Goal: Task Accomplishment & Management: Complete application form

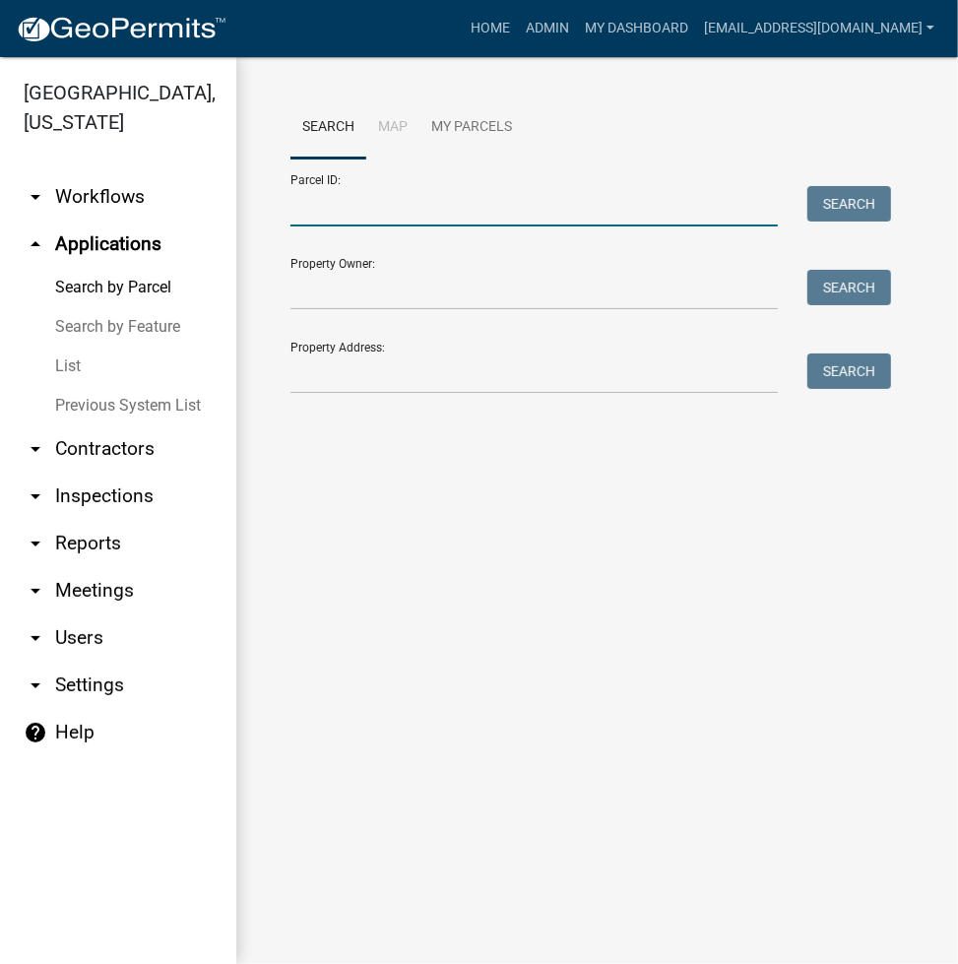
click at [335, 189] on input "Parcel ID:" at bounding box center [533, 206] width 487 height 40
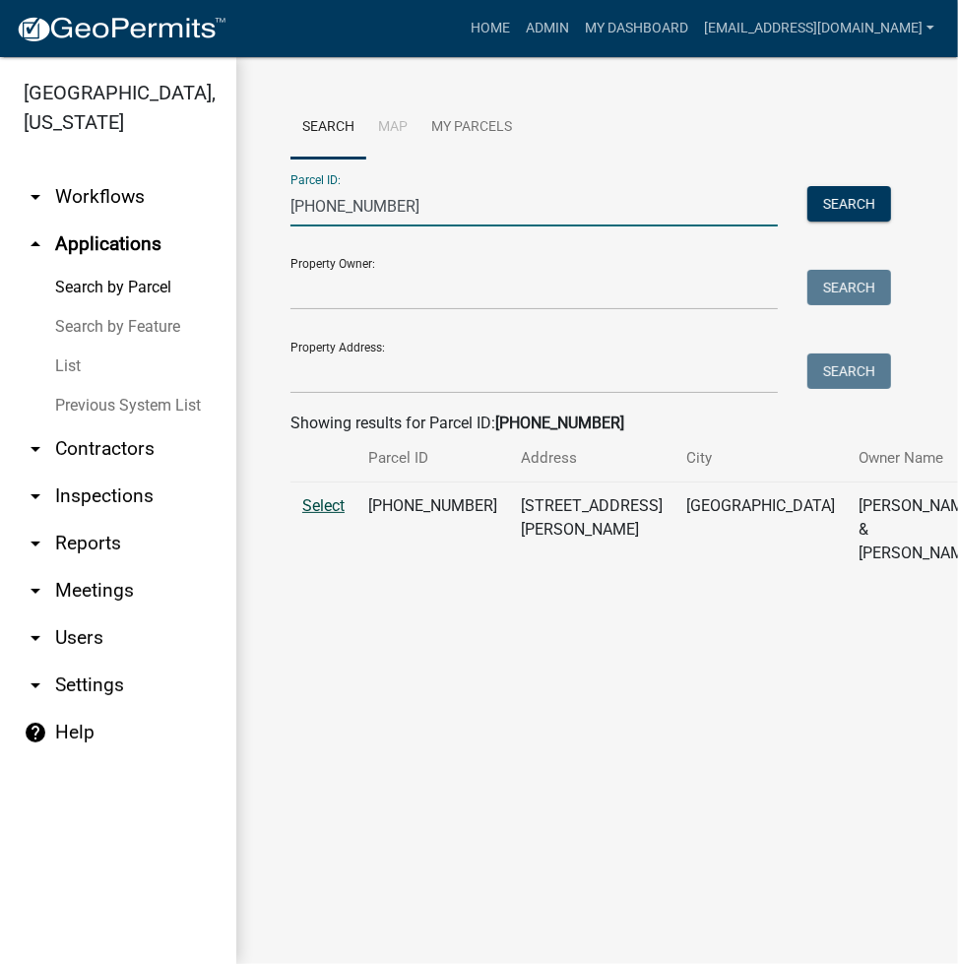
type input "003-142-082"
click at [329, 515] on span "Select" at bounding box center [323, 505] width 42 height 19
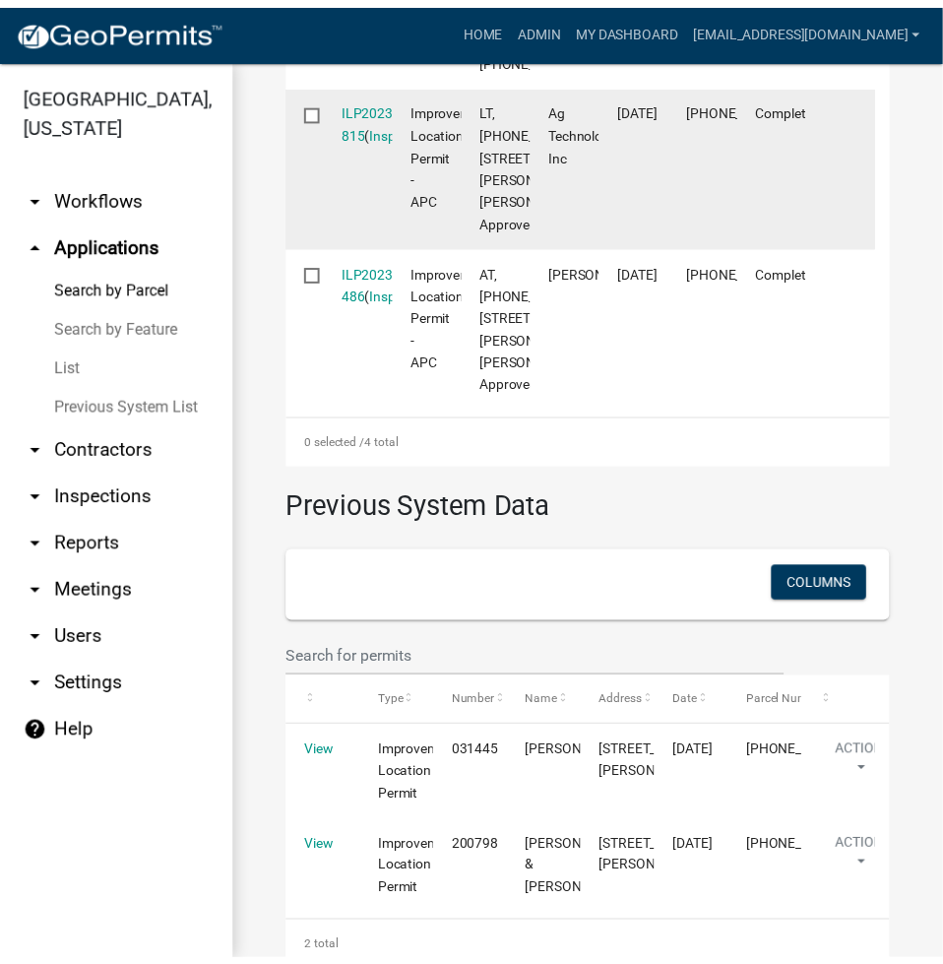
scroll to position [1050, 0]
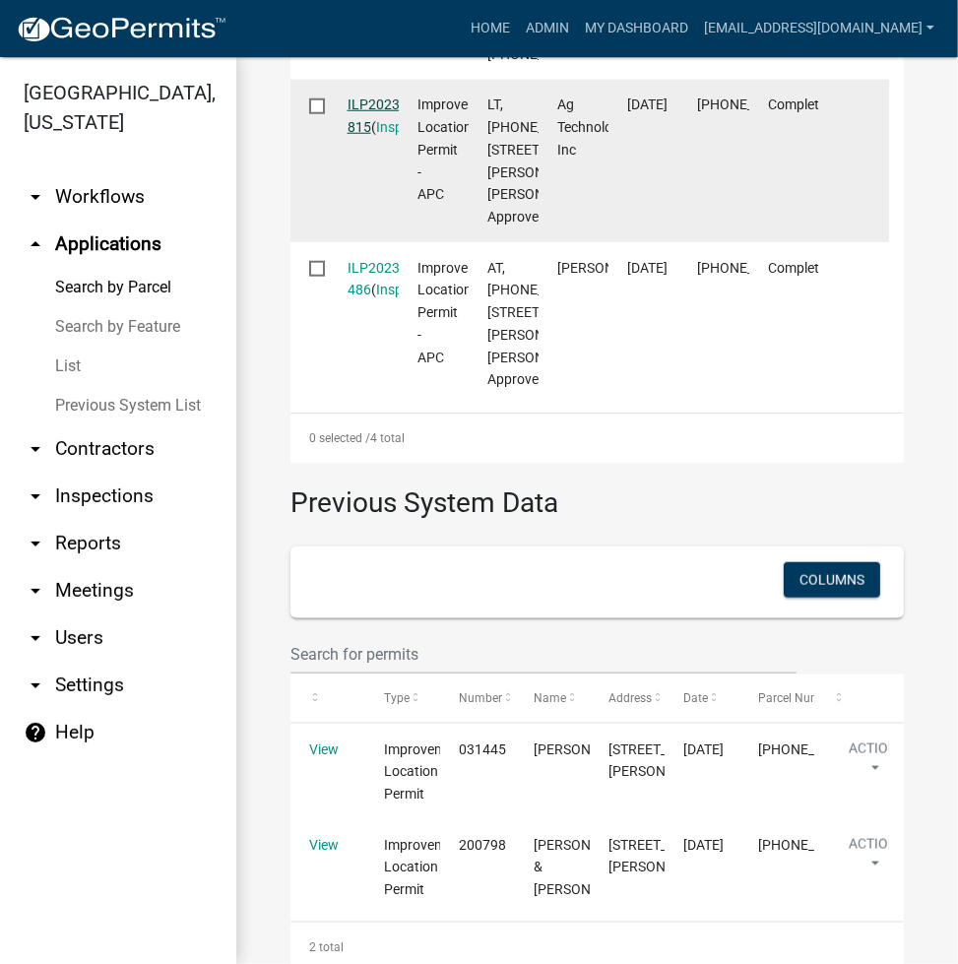
click at [377, 135] on link "ILP2023-815" at bounding box center [376, 115] width 56 height 38
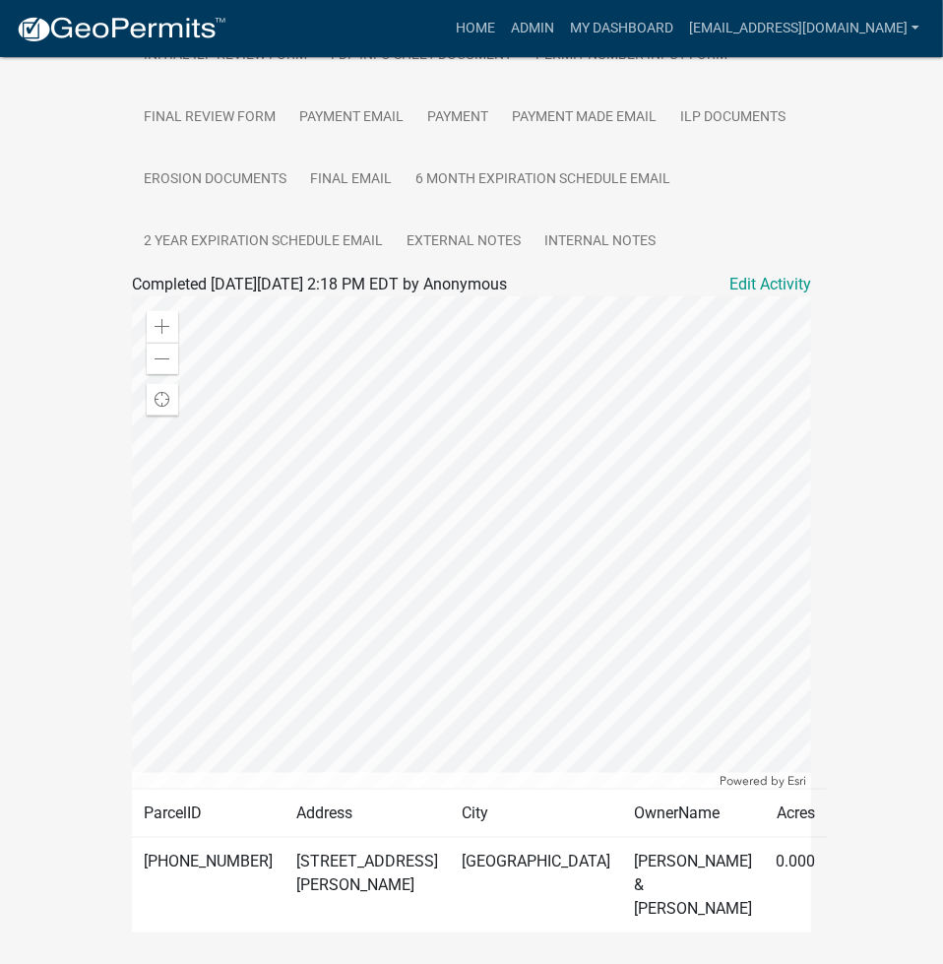
scroll to position [174, 0]
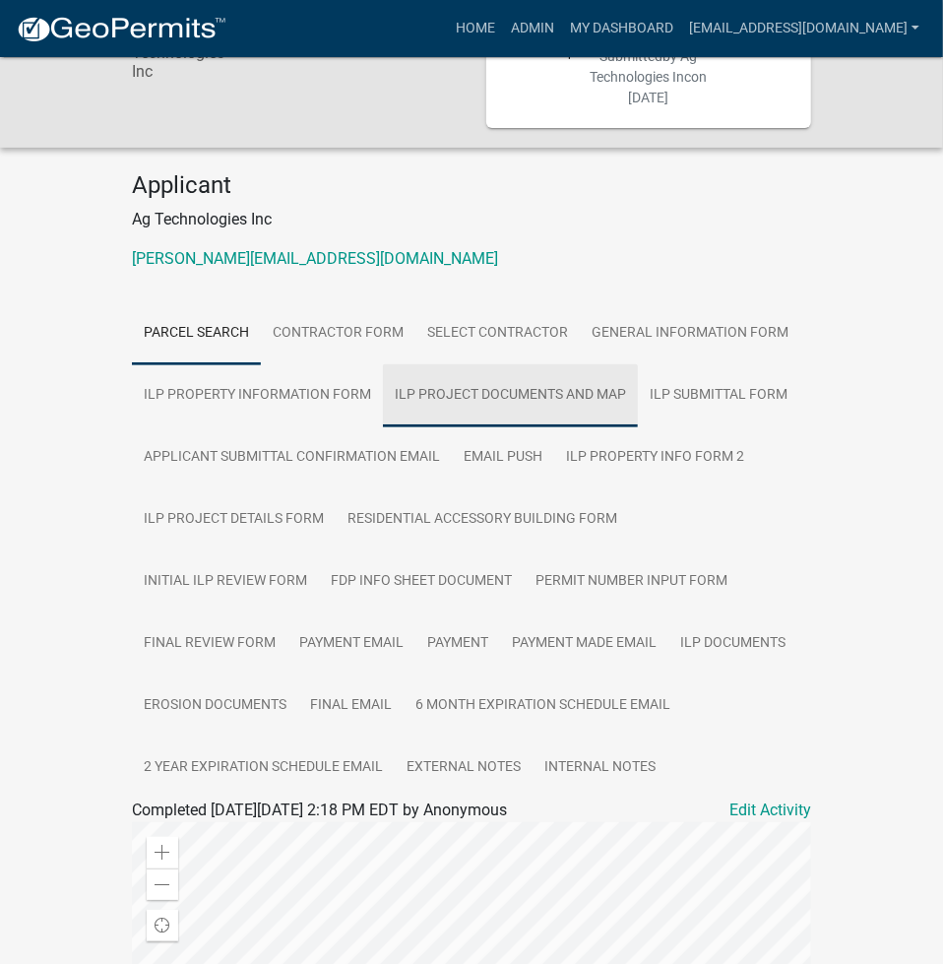
click at [505, 364] on link "ILP Project Documents and Map" at bounding box center [510, 395] width 255 height 63
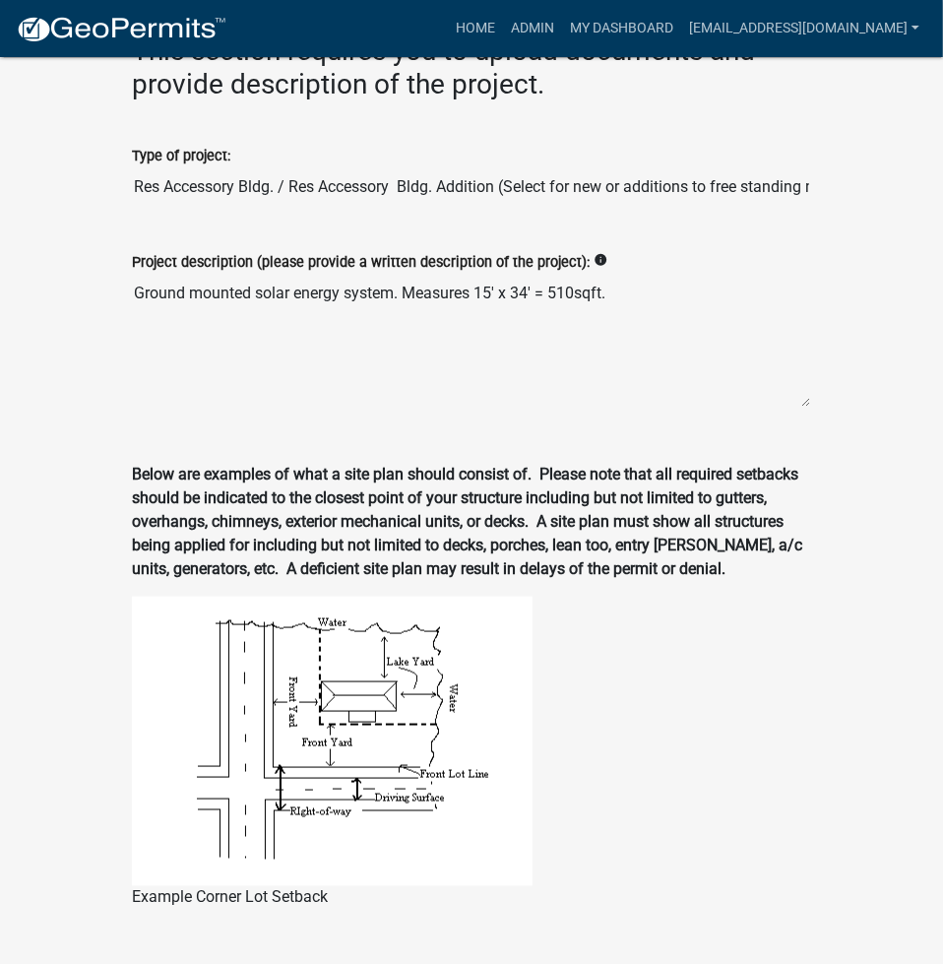
scroll to position [0, 0]
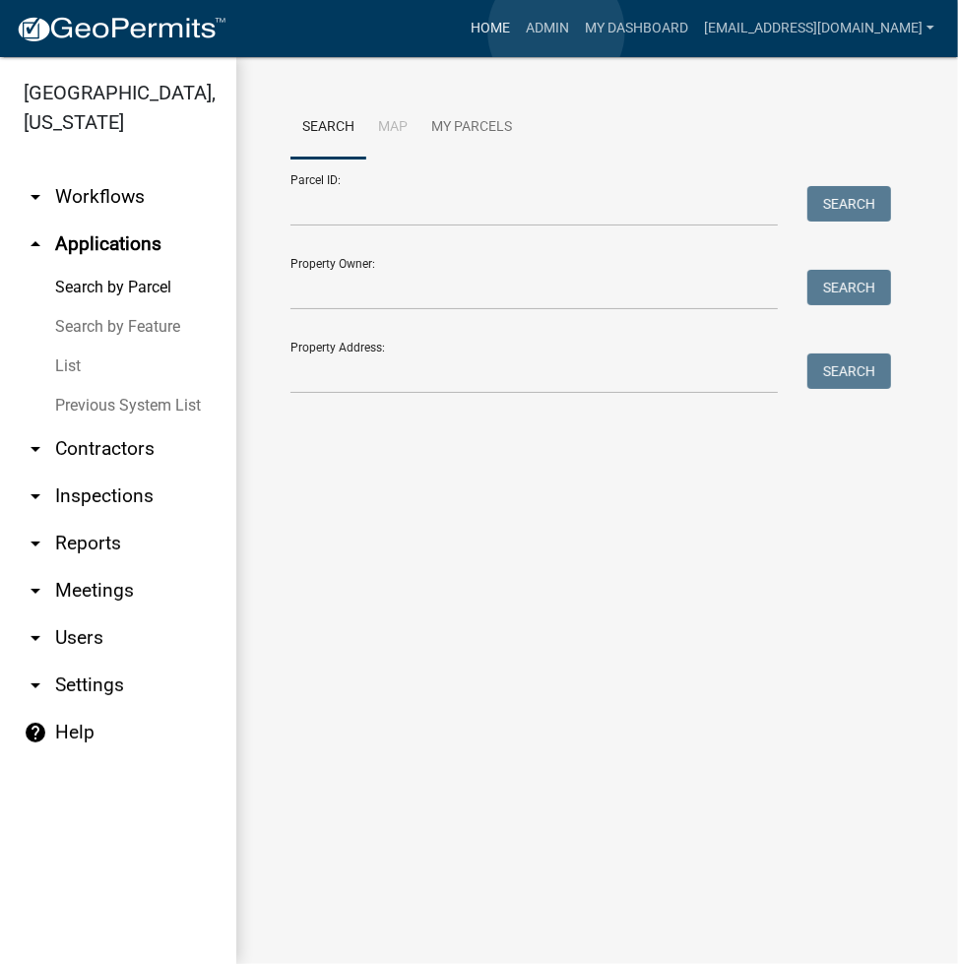
click at [518, 31] on link "Home" at bounding box center [490, 28] width 55 height 37
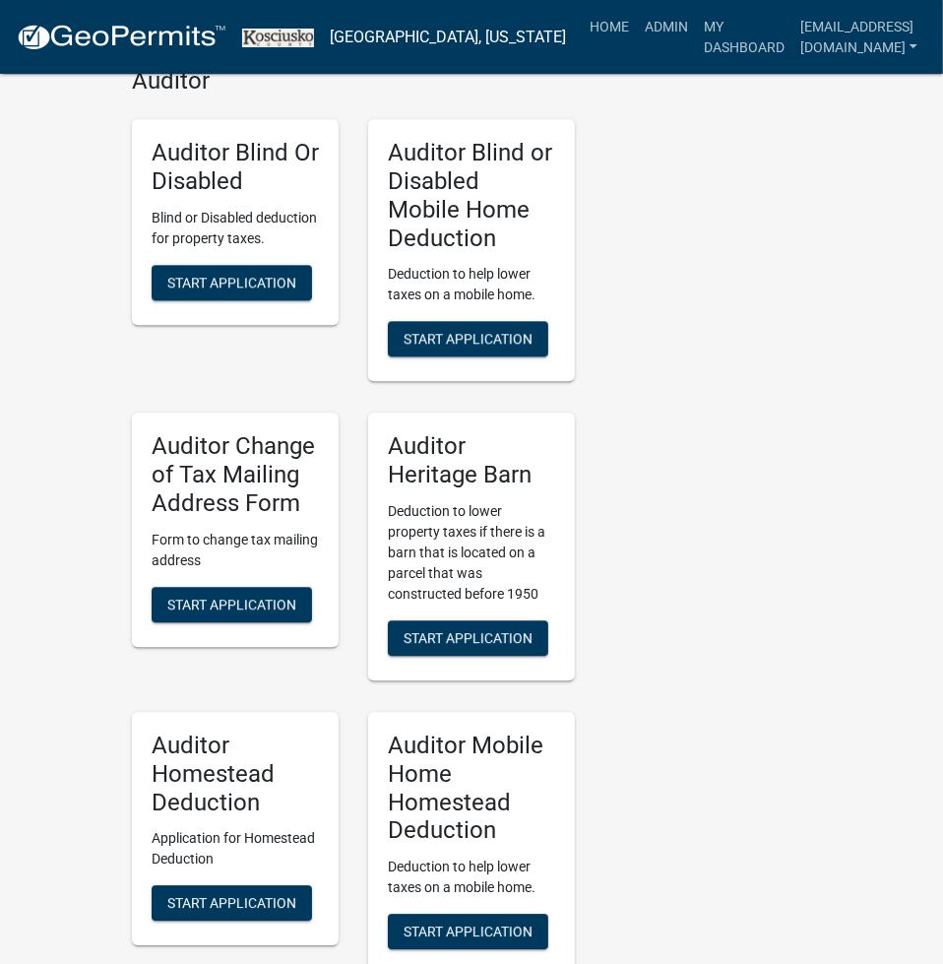
scroll to position [5716, 0]
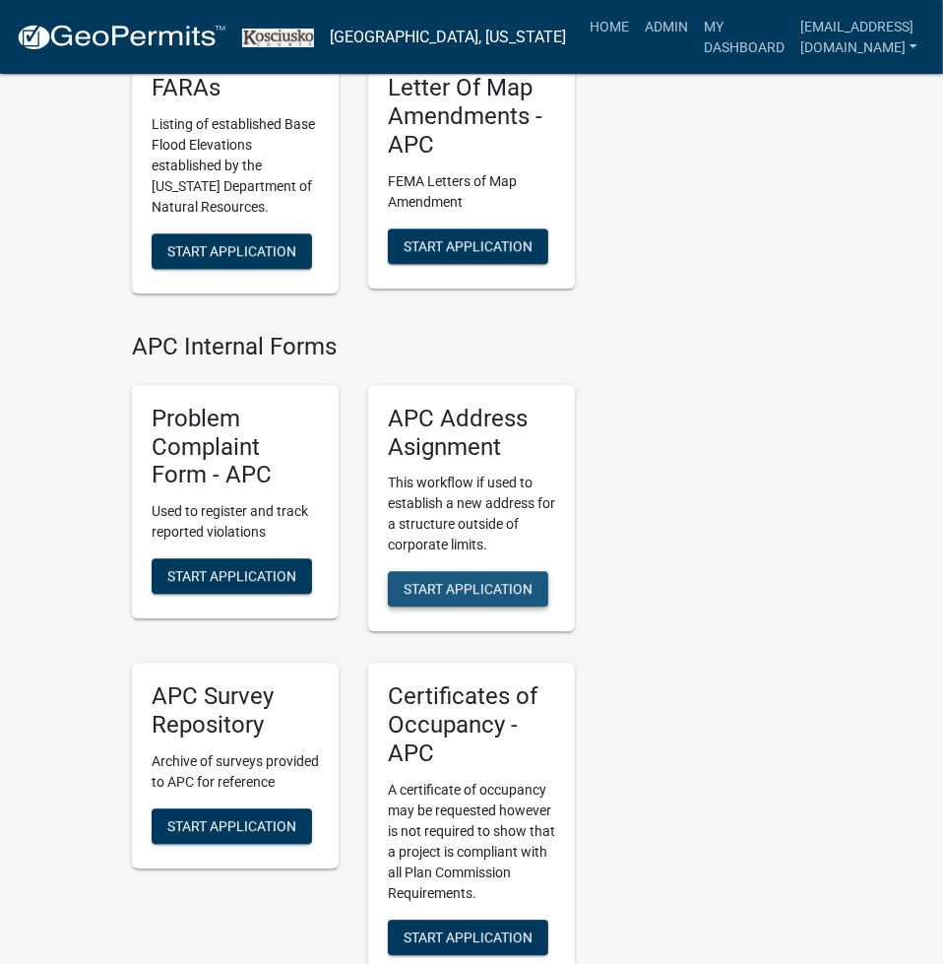
click at [445, 581] on span "Start Application" at bounding box center [468, 589] width 129 height 16
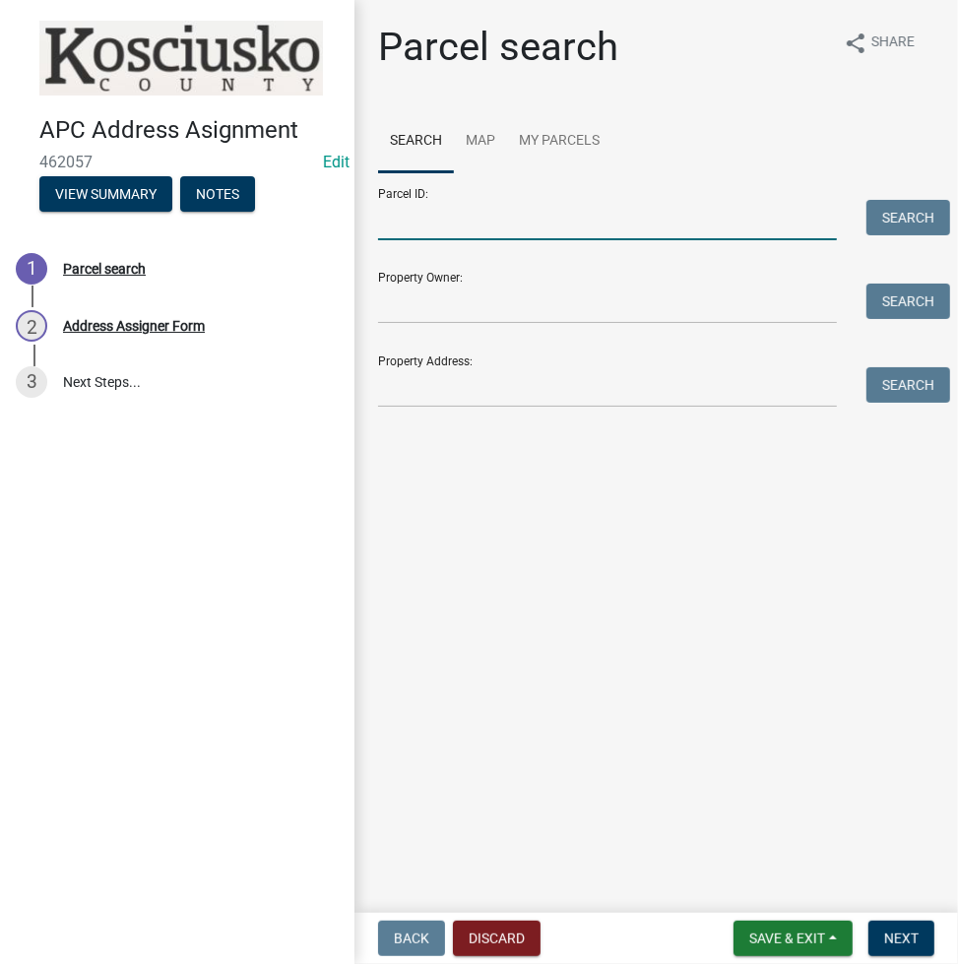
click at [547, 209] on input "Parcel ID:" at bounding box center [607, 220] width 459 height 40
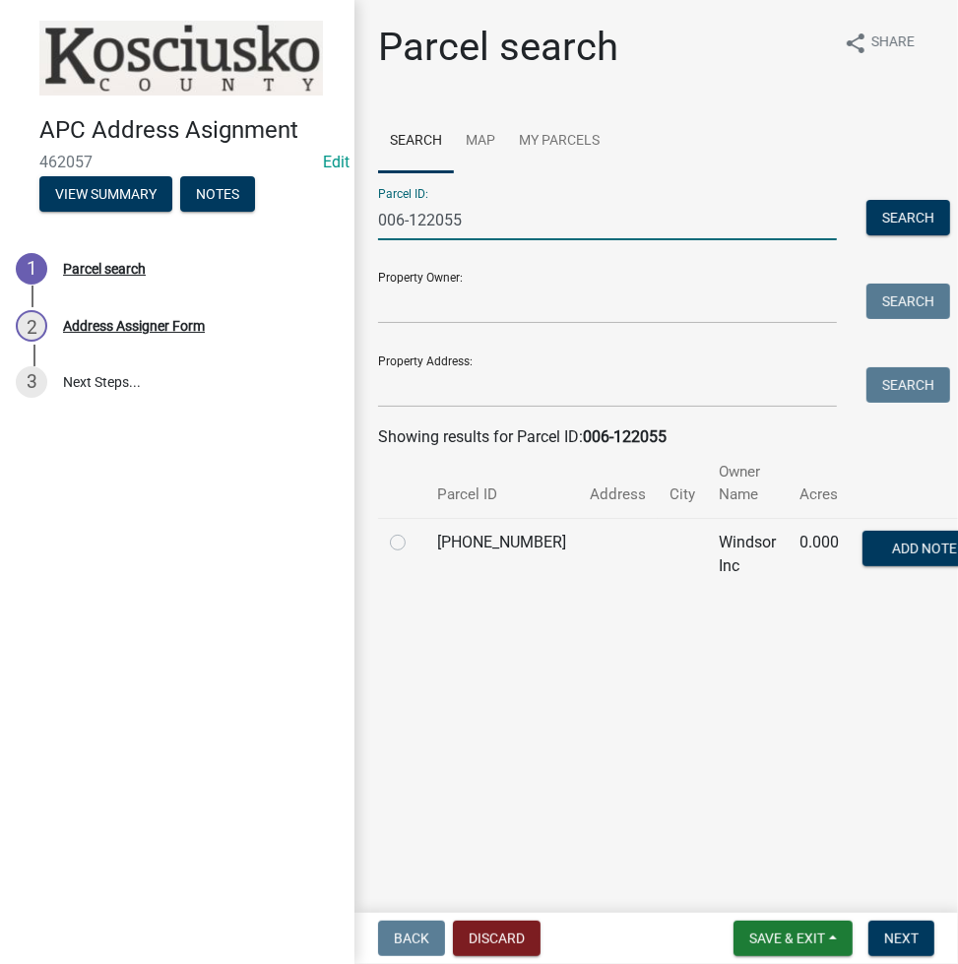
type input "006-122055"
click at [414, 531] on label at bounding box center [414, 531] width 0 height 0
click at [414, 544] on input "radio" at bounding box center [420, 537] width 13 height 13
radio input "true"
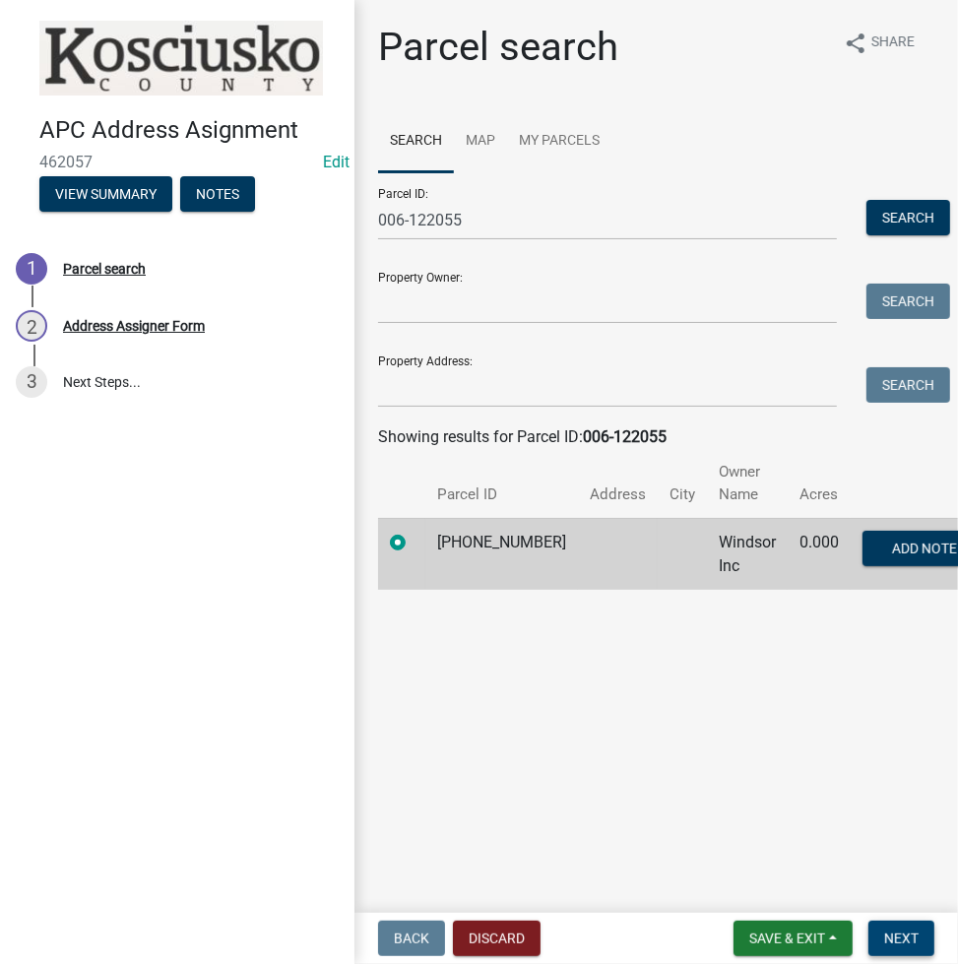
click at [908, 930] on span "Next" at bounding box center [901, 938] width 34 height 16
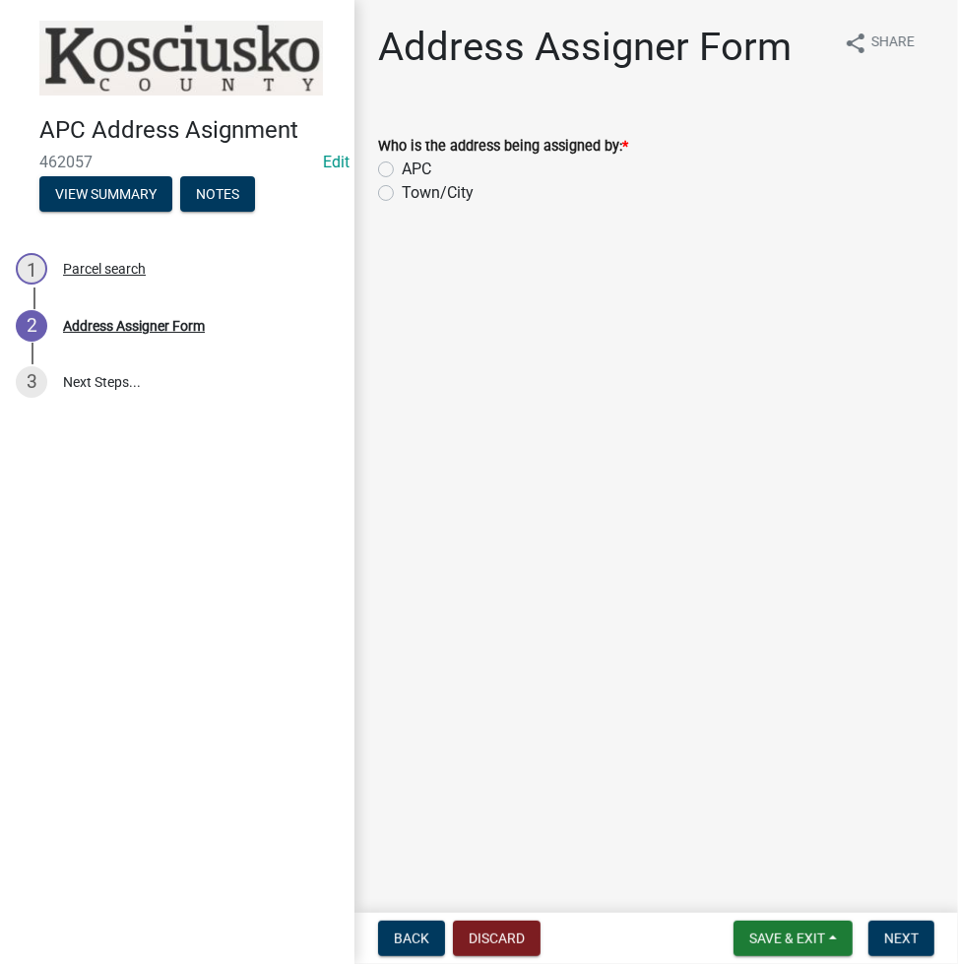
click at [402, 194] on label "Town/City" at bounding box center [438, 193] width 72 height 24
click at [402, 194] on input "Town/City" at bounding box center [408, 187] width 13 height 13
radio input "true"
click at [900, 925] on button "Next" at bounding box center [901, 938] width 66 height 35
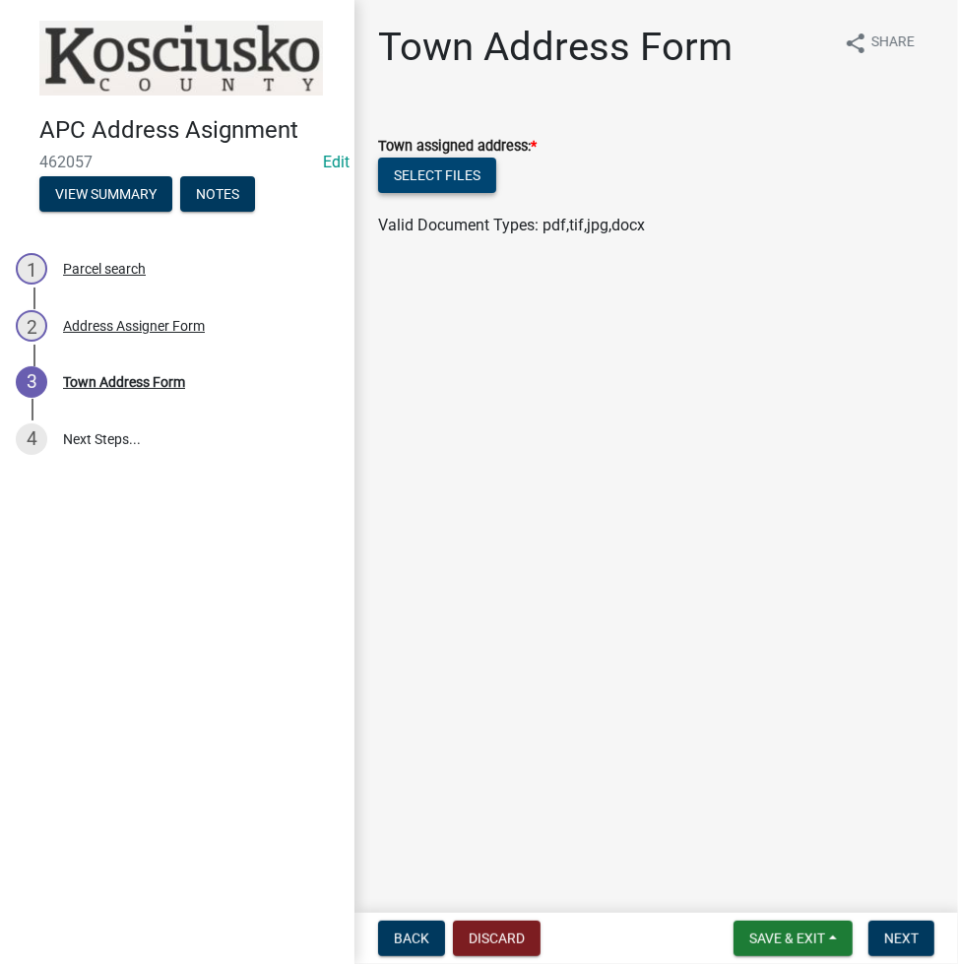
click at [443, 176] on button "Select files" at bounding box center [437, 175] width 118 height 35
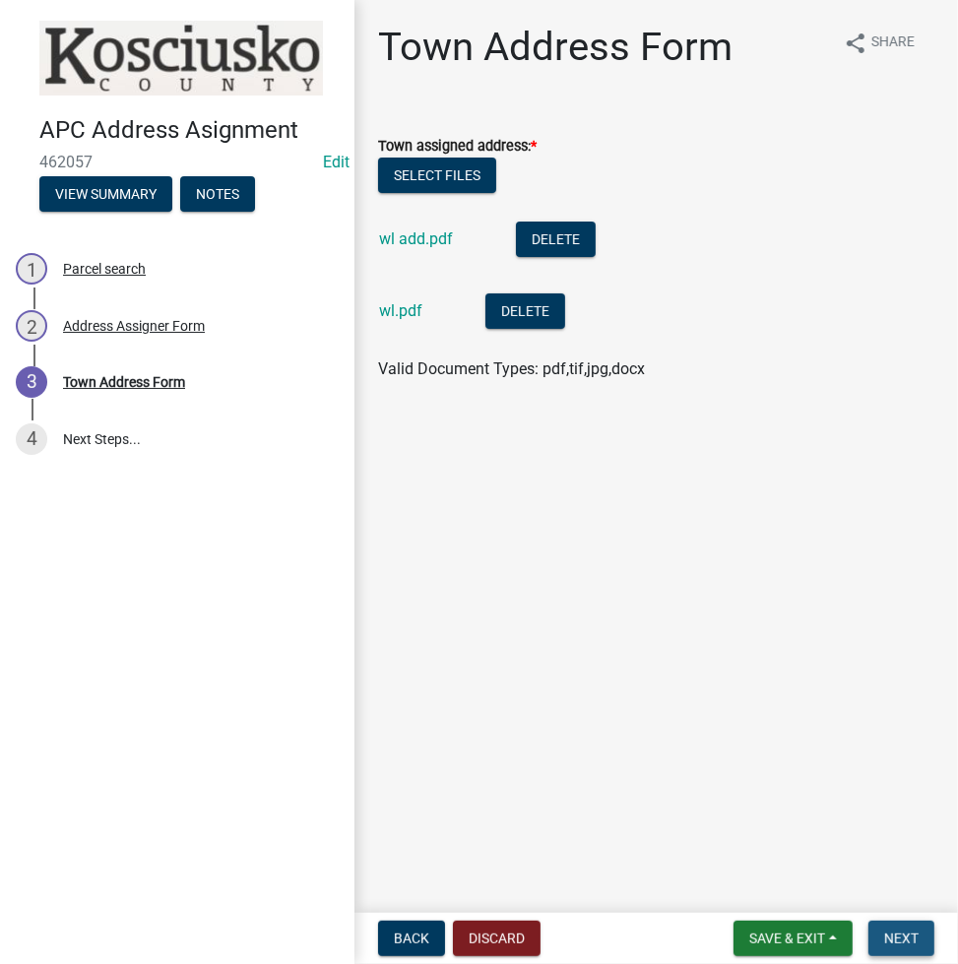
click at [911, 940] on span "Next" at bounding box center [901, 938] width 34 height 16
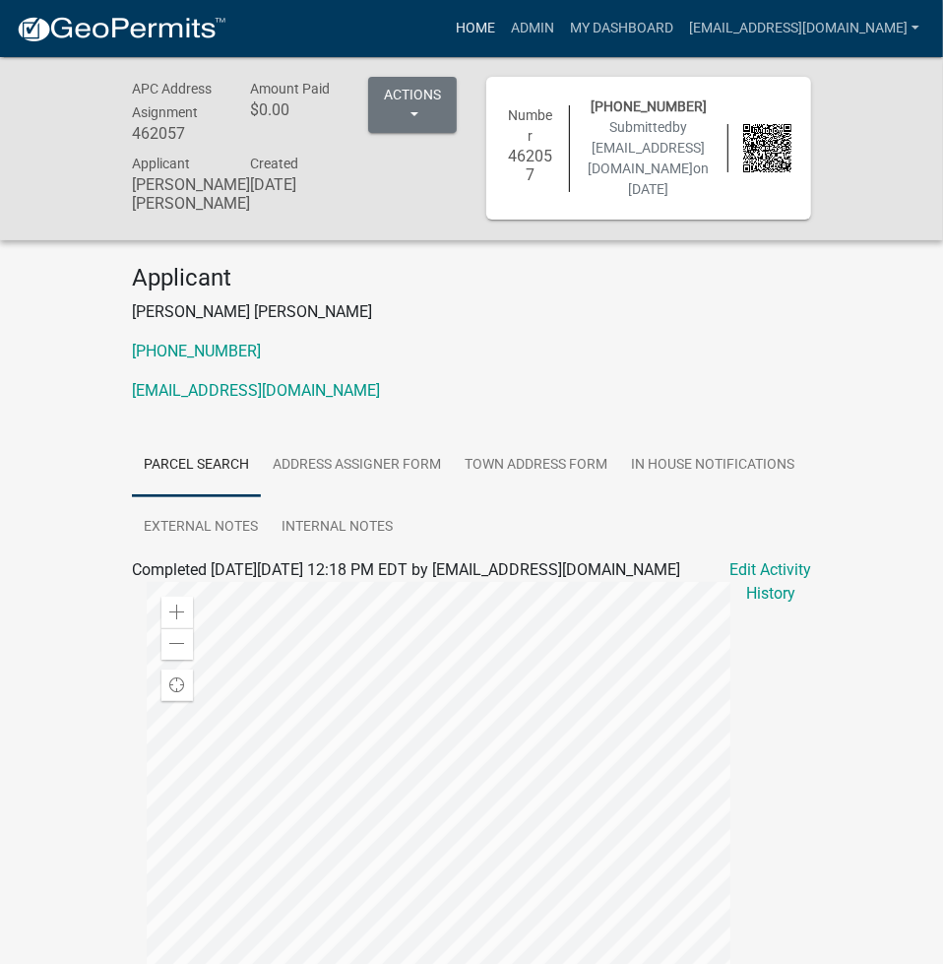
click at [503, 27] on link "Home" at bounding box center [475, 28] width 55 height 37
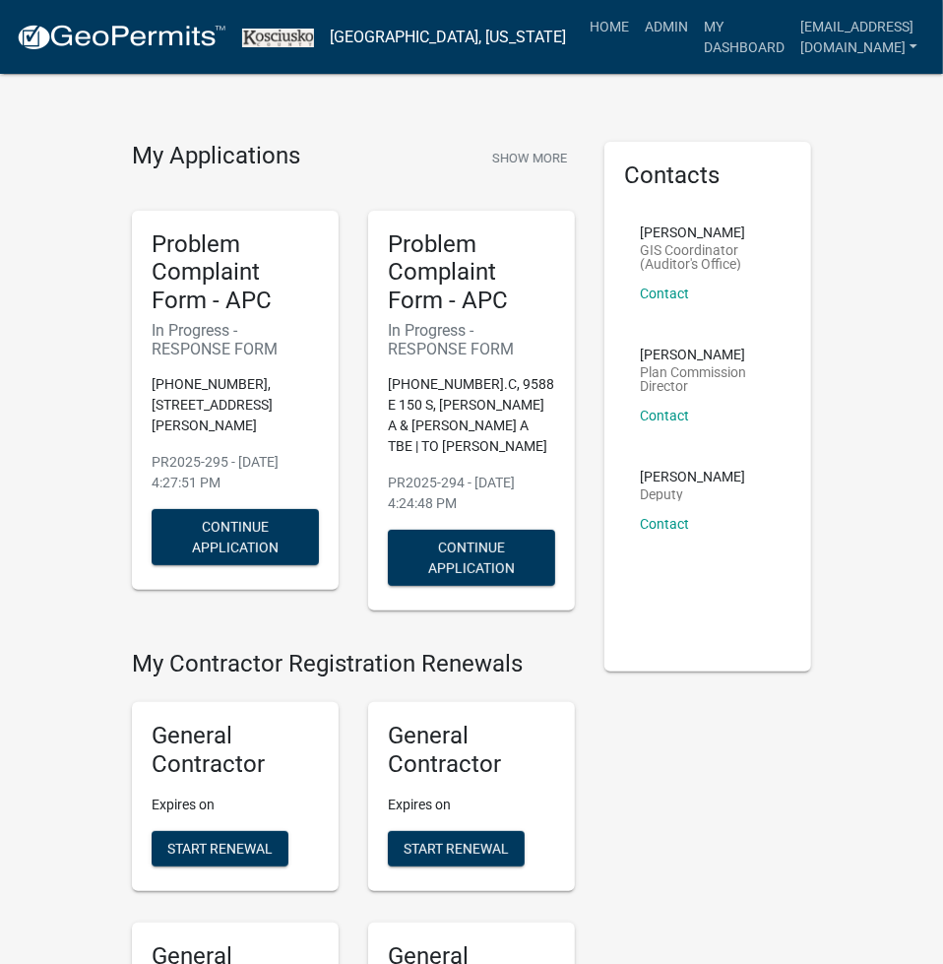
scroll to position [5716, 0]
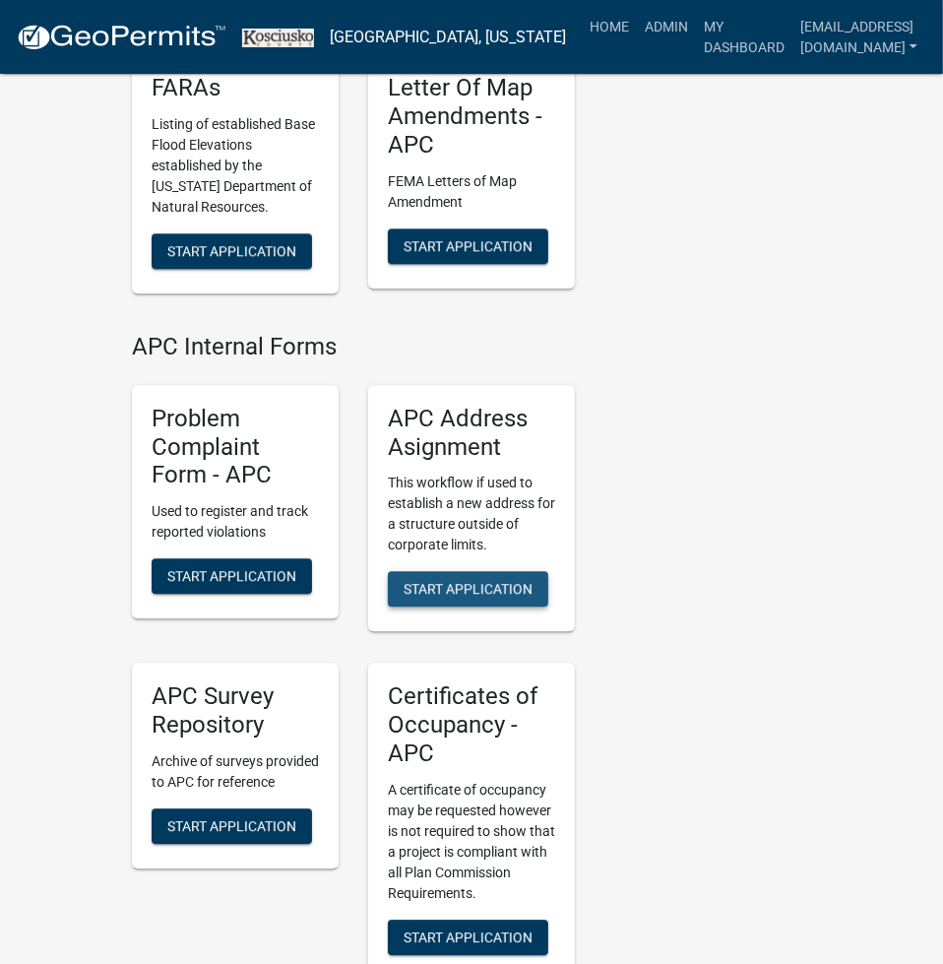
click at [491, 571] on button "Start Application" at bounding box center [468, 588] width 160 height 35
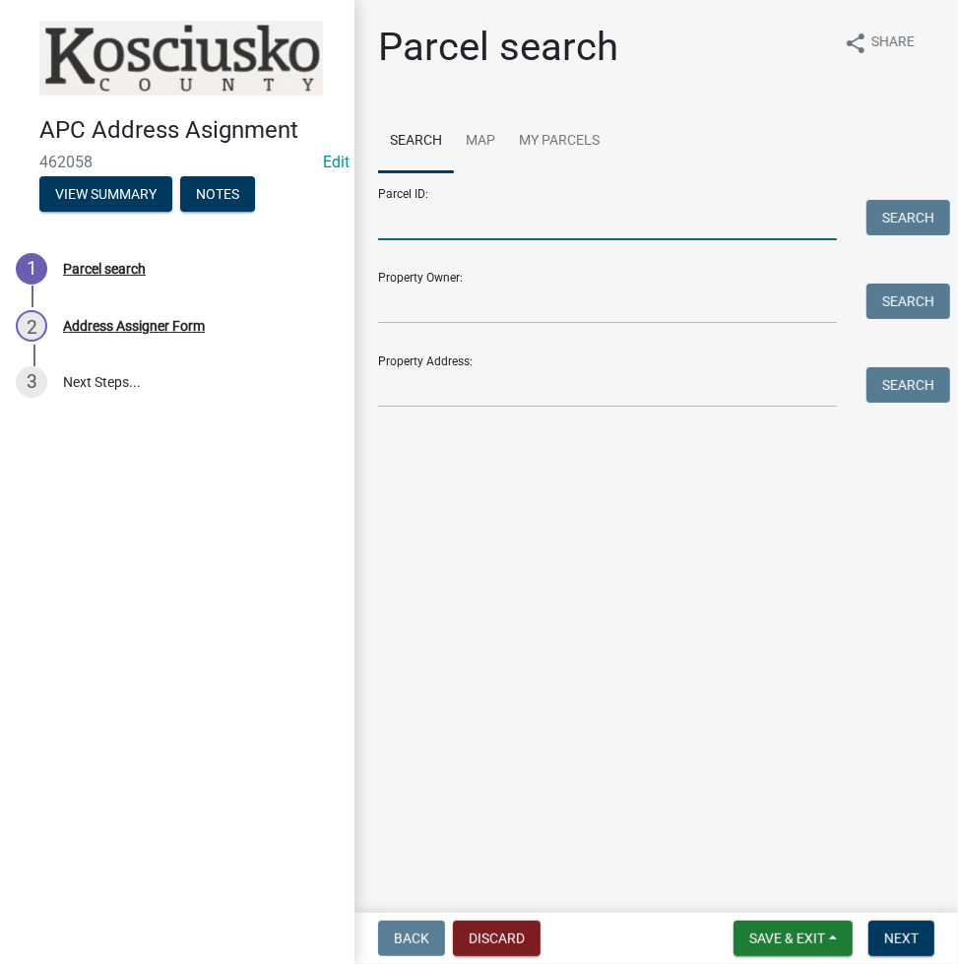
click at [425, 210] on input "Parcel ID:" at bounding box center [607, 220] width 459 height 40
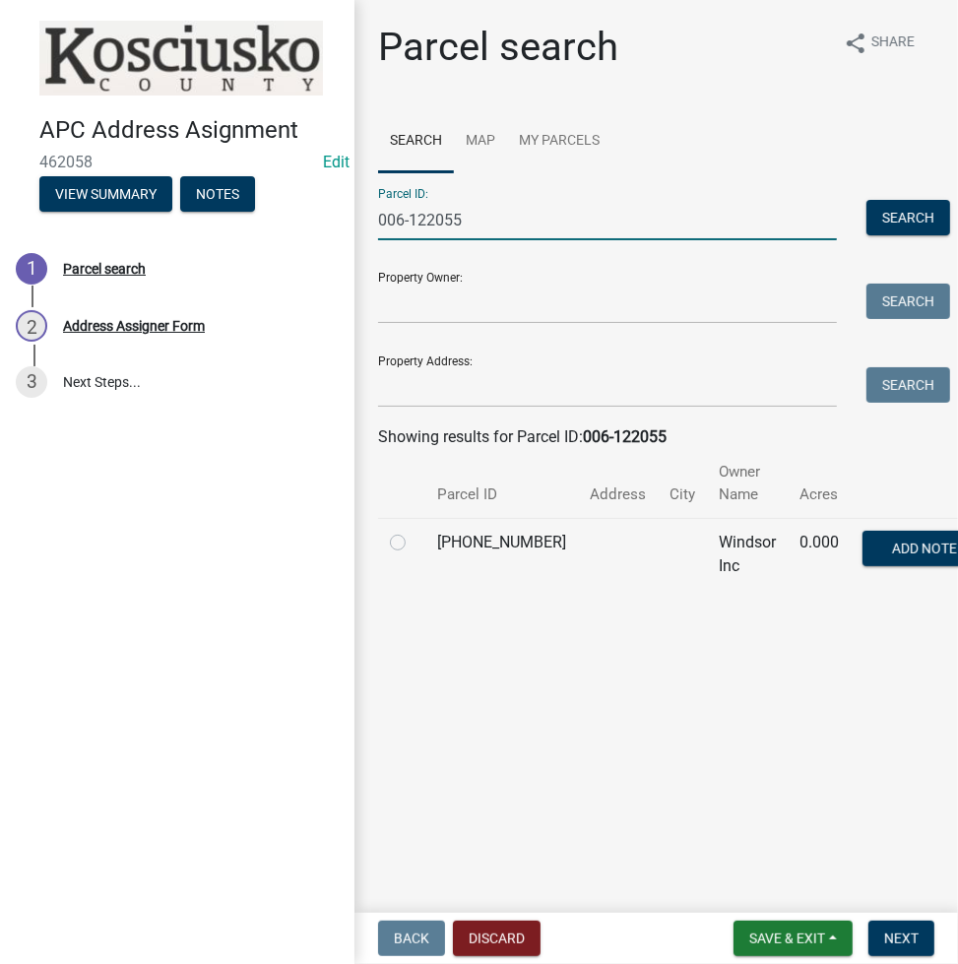
type input "006-122055"
click at [414, 531] on label at bounding box center [414, 531] width 0 height 0
click at [414, 540] on input "radio" at bounding box center [420, 537] width 13 height 13
radio input "true"
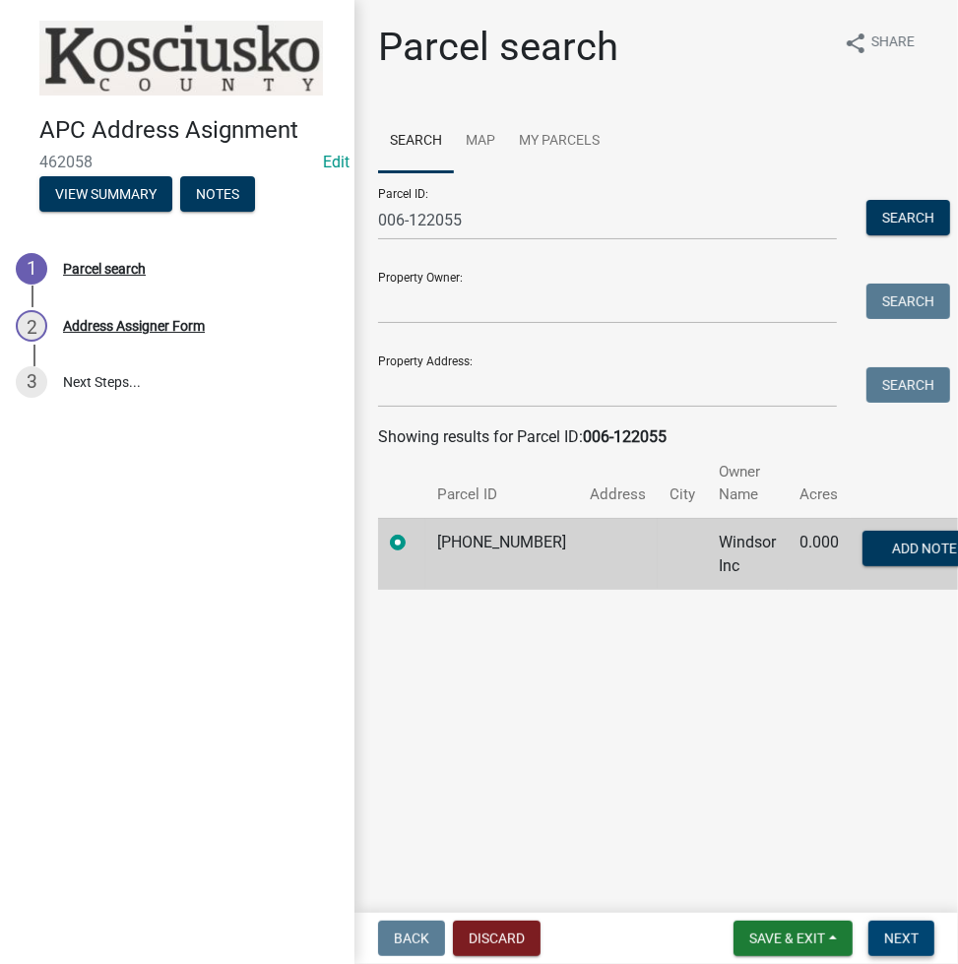
click at [916, 933] on span "Next" at bounding box center [901, 938] width 34 height 16
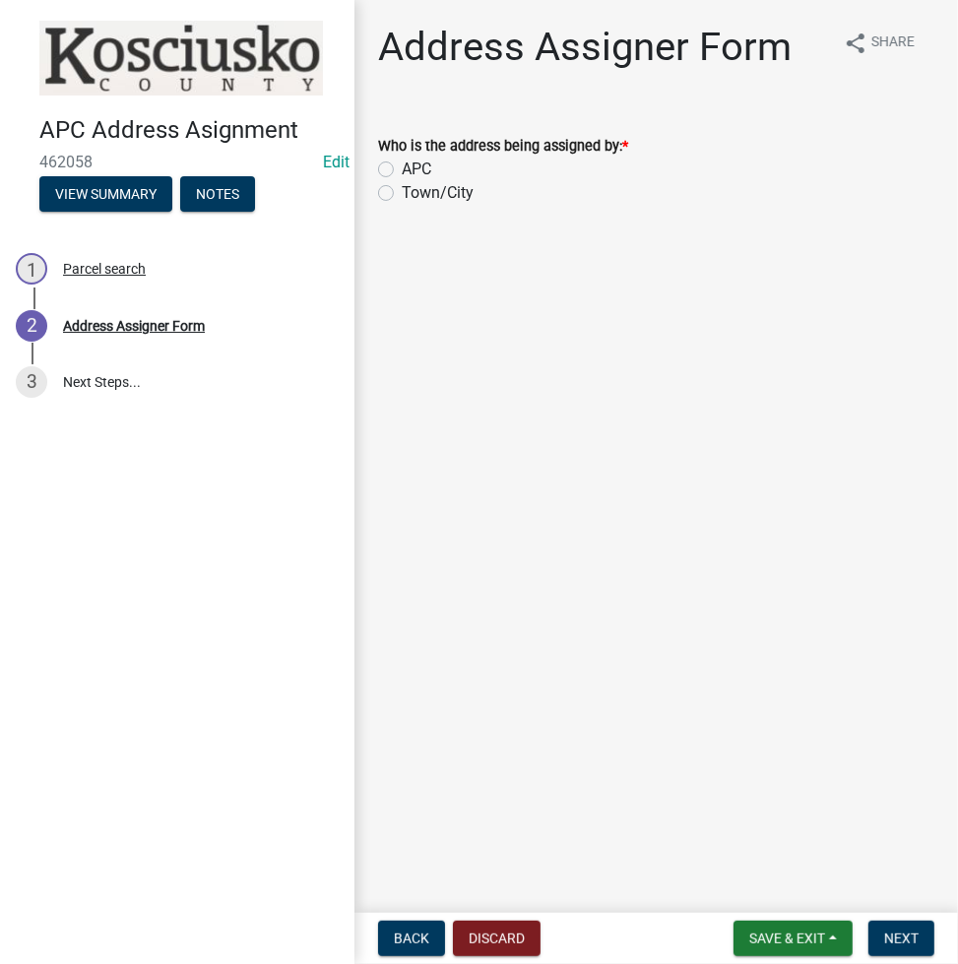
click at [402, 190] on label "Town/City" at bounding box center [438, 193] width 72 height 24
click at [402, 190] on input "Town/City" at bounding box center [408, 187] width 13 height 13
radio input "true"
click at [924, 940] on button "Next" at bounding box center [901, 938] width 66 height 35
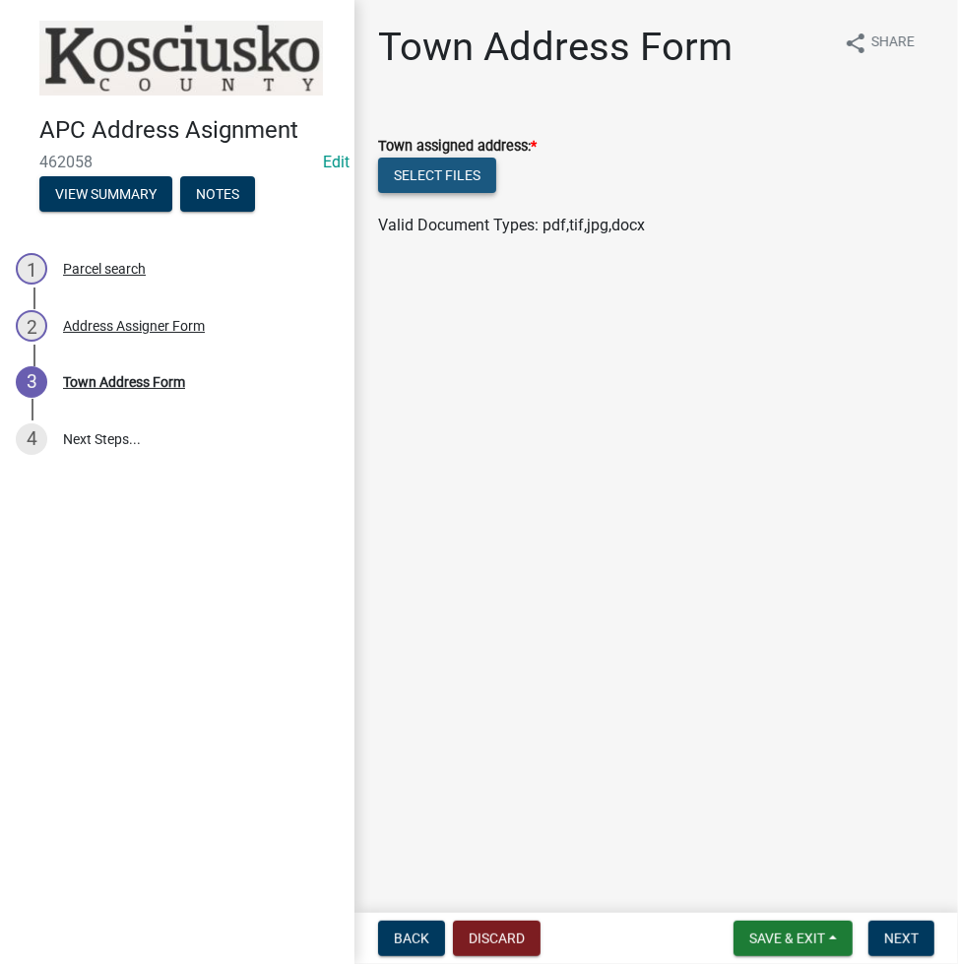
click at [441, 176] on button "Select files" at bounding box center [437, 175] width 118 height 35
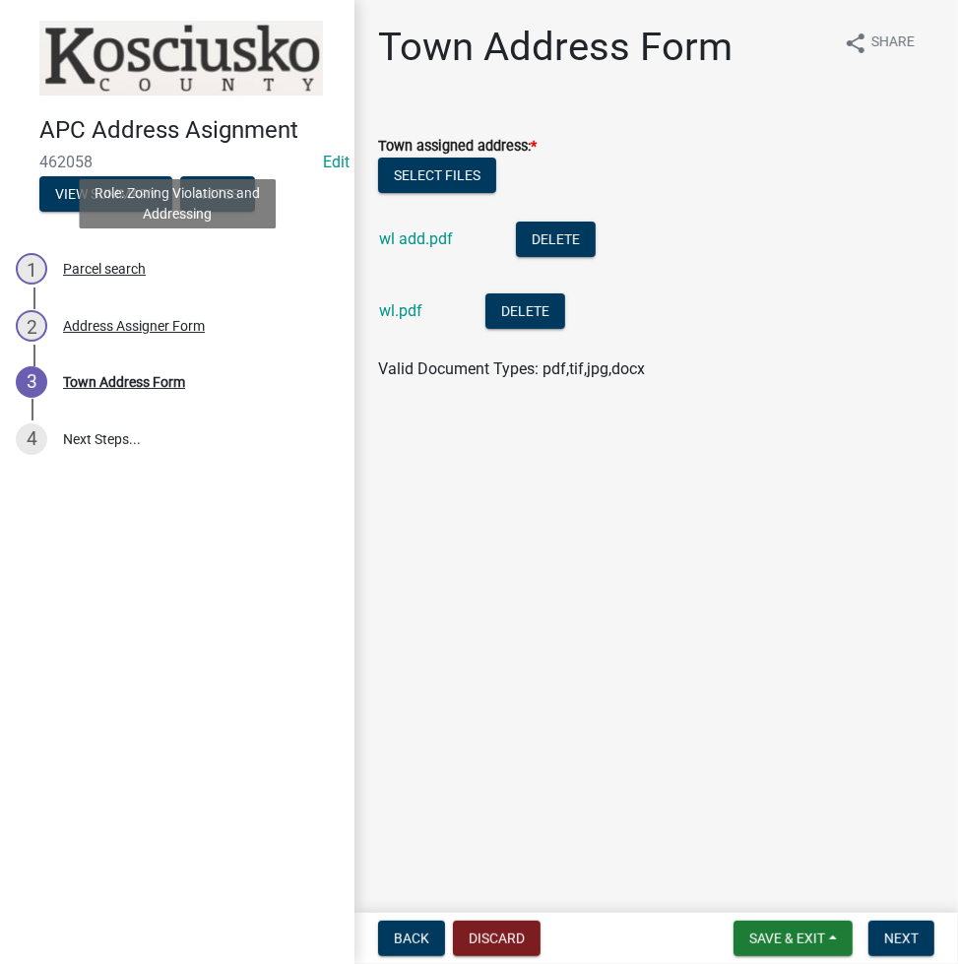
click at [120, 284] on div "1 Parcel search" at bounding box center [169, 269] width 307 height 32
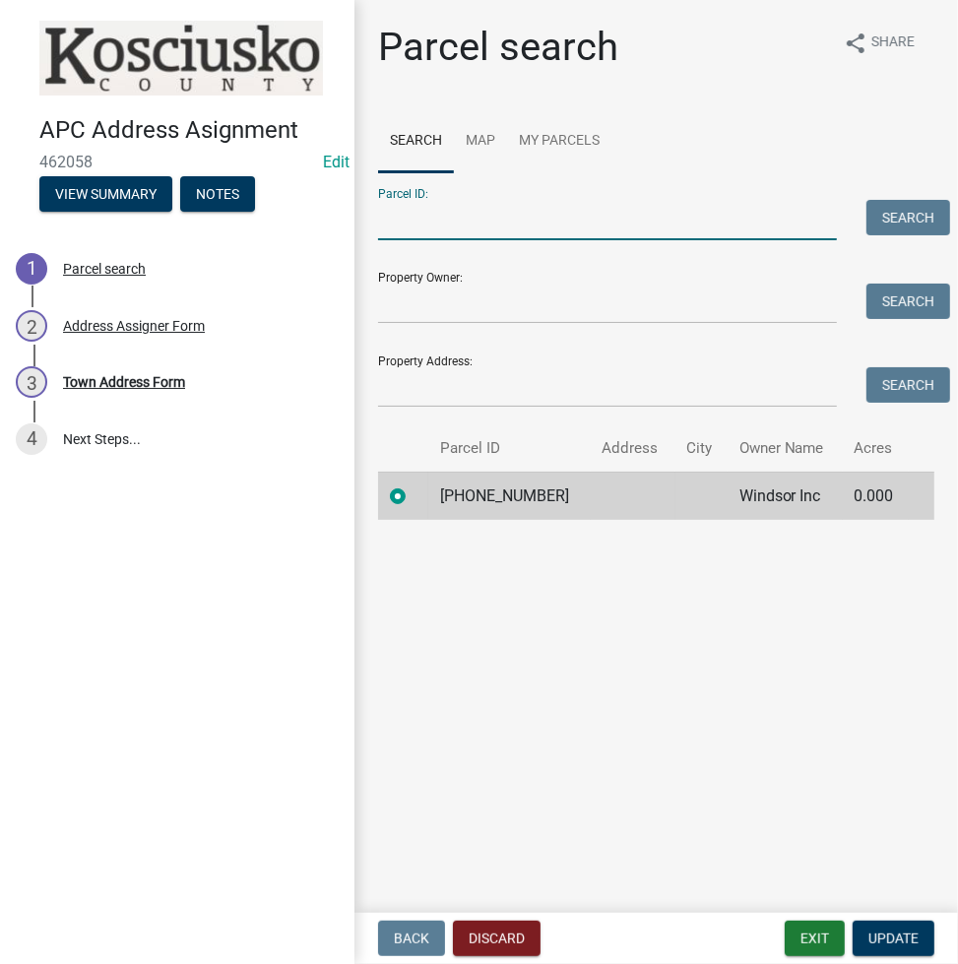
click at [489, 225] on input "Parcel ID:" at bounding box center [607, 220] width 459 height 40
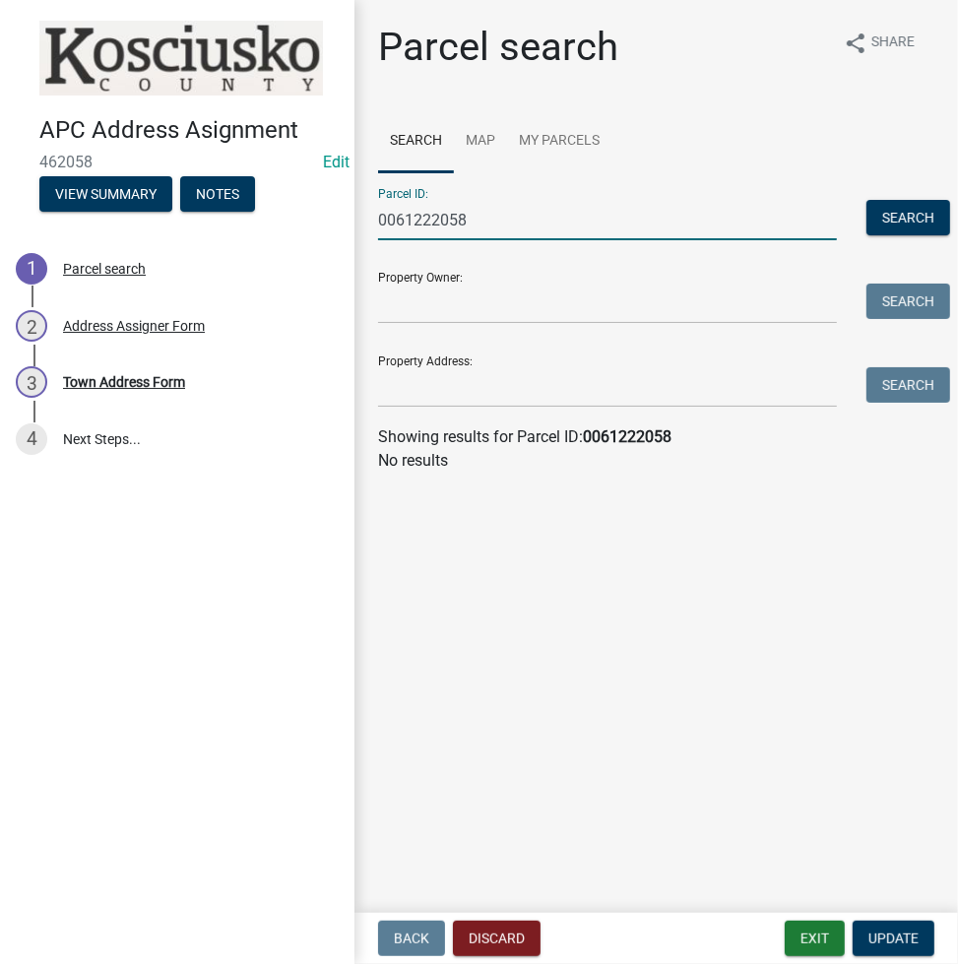
click at [666, 221] on input "0061222058" at bounding box center [607, 220] width 459 height 40
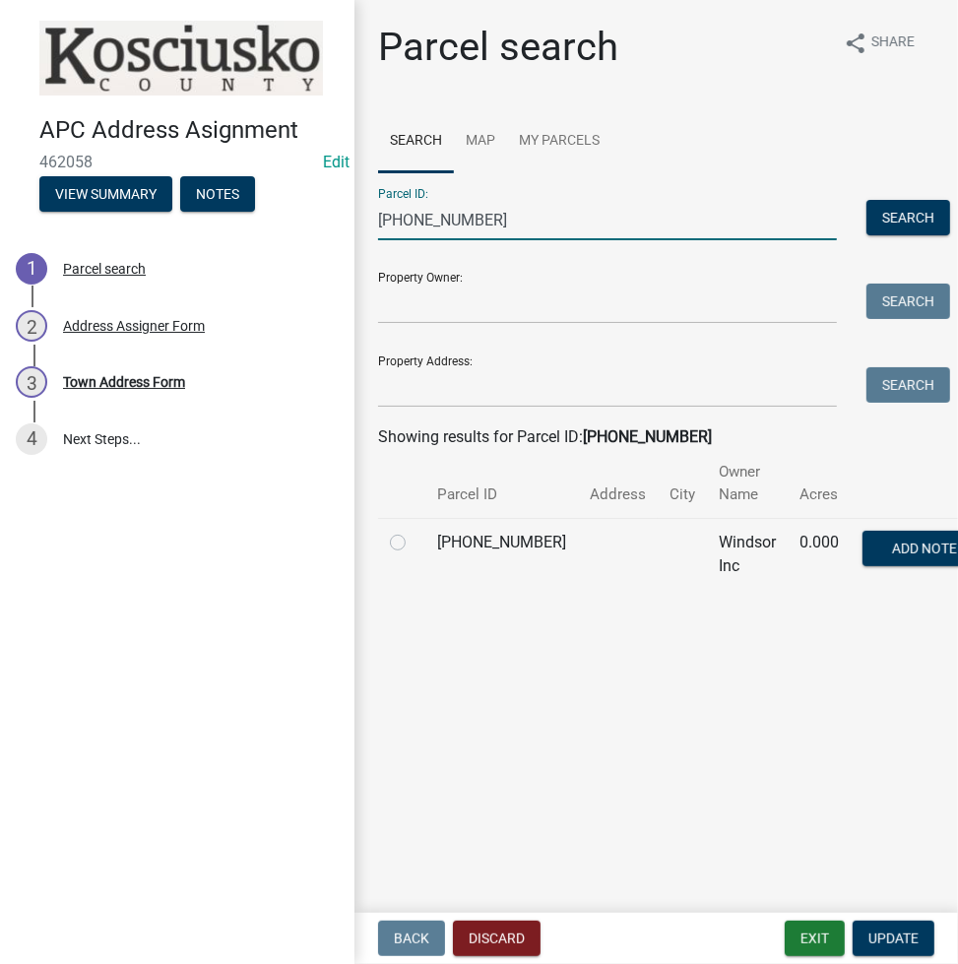
type input "006-122-058"
click at [414, 531] on label at bounding box center [414, 531] width 0 height 0
click at [414, 544] on input "radio" at bounding box center [420, 537] width 13 height 13
radio input "true"
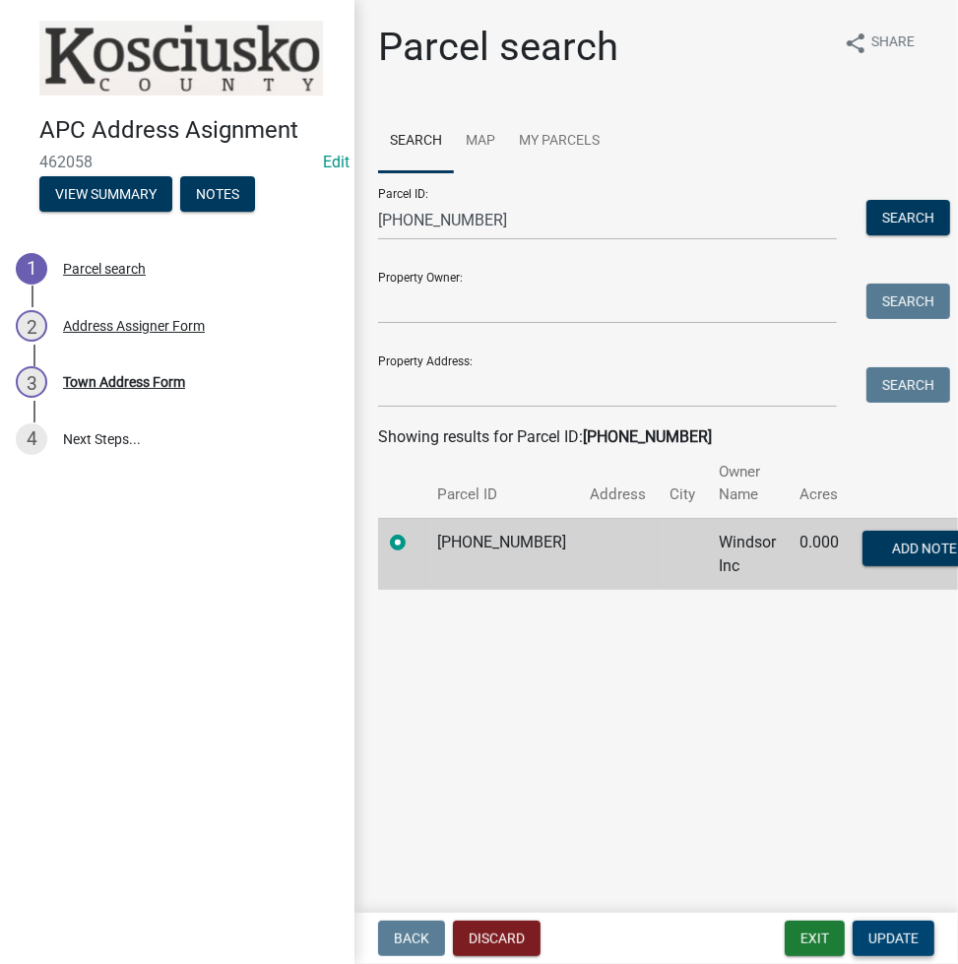
click at [888, 945] on button "Update" at bounding box center [894, 938] width 82 height 35
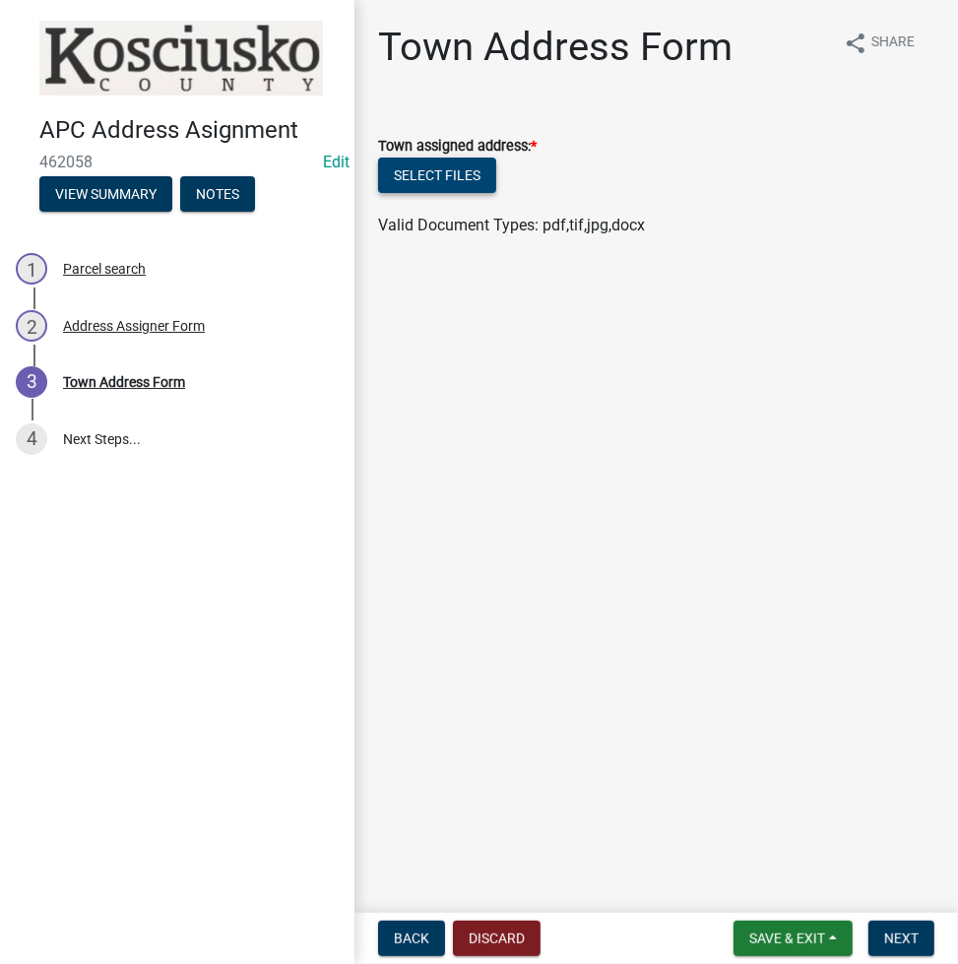
click at [426, 171] on button "Select files" at bounding box center [437, 175] width 118 height 35
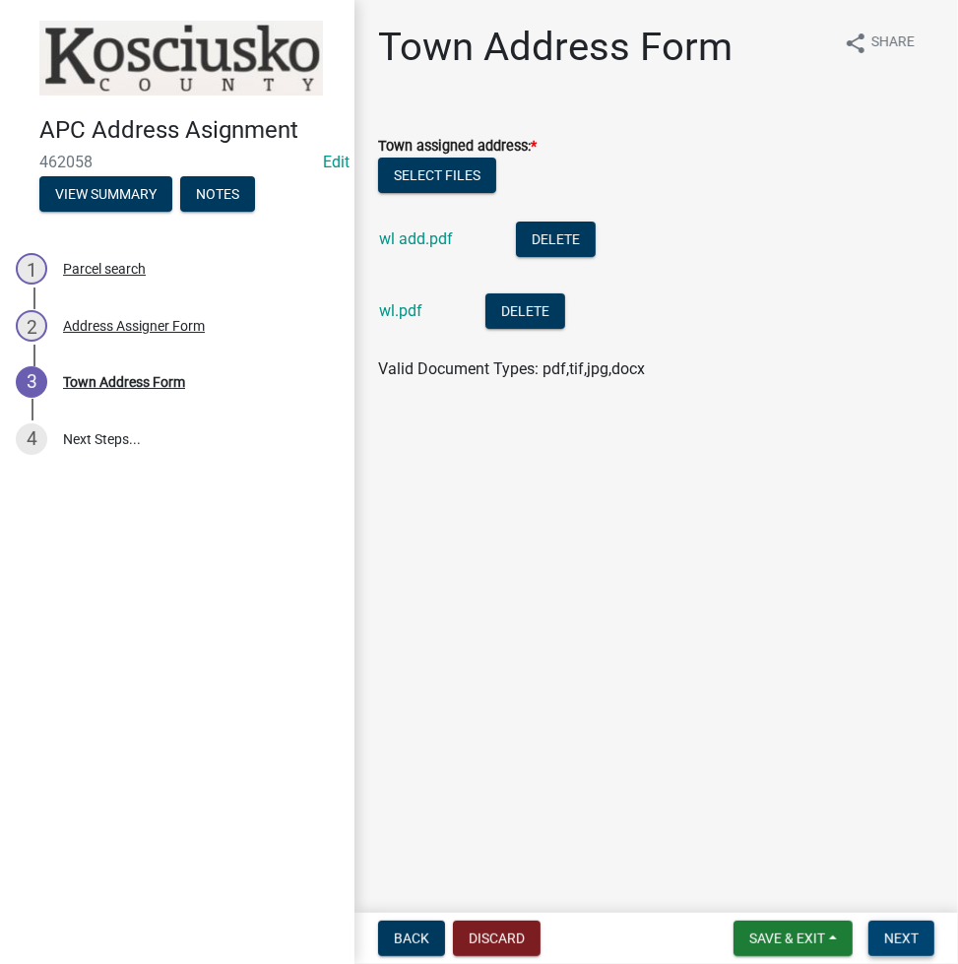
click at [902, 941] on span "Next" at bounding box center [901, 938] width 34 height 16
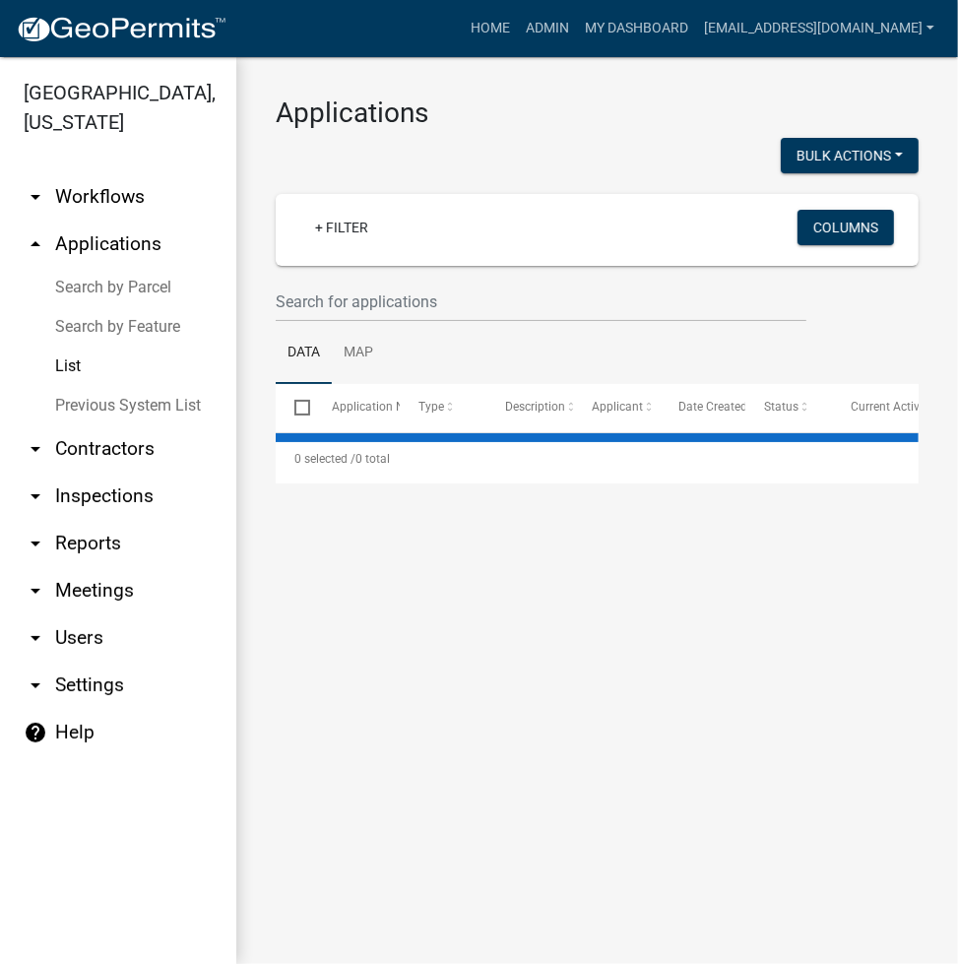
select select "3: 100"
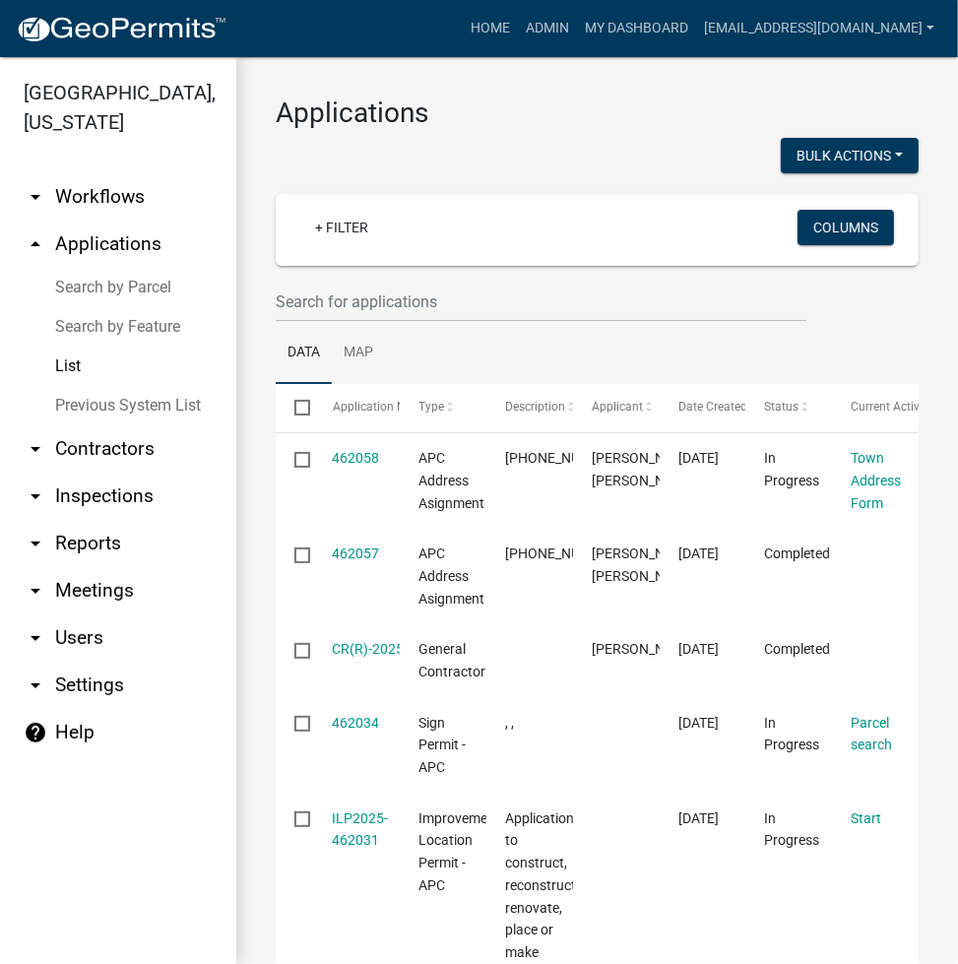
click at [147, 292] on link "Search by Parcel" at bounding box center [118, 287] width 236 height 39
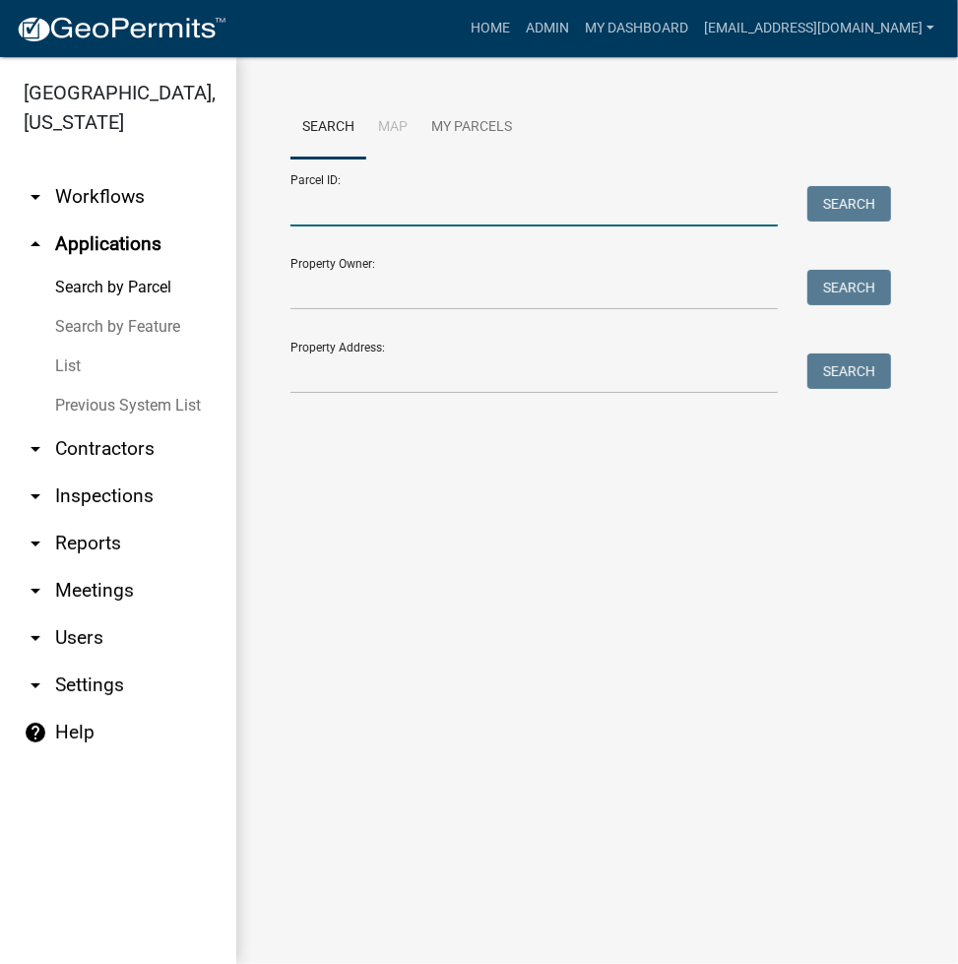
click at [426, 209] on input "Parcel ID:" at bounding box center [533, 206] width 487 height 40
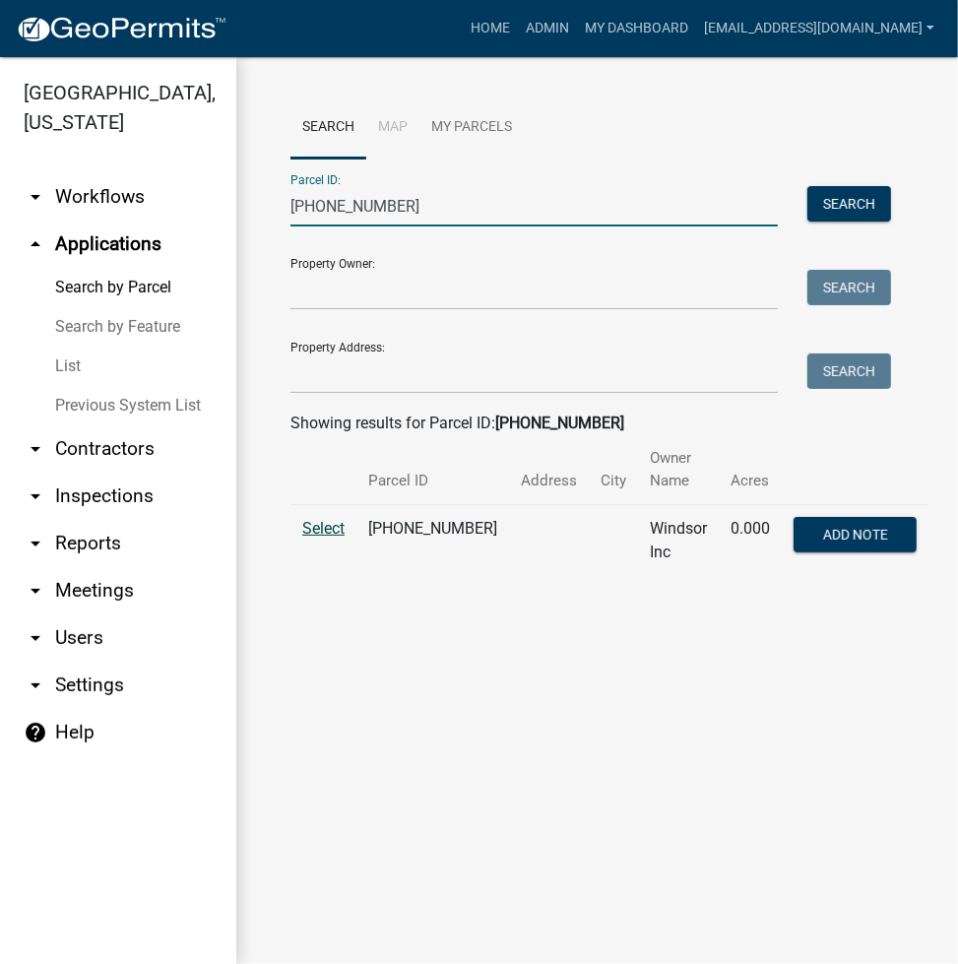
type input "006-122-055"
click at [335, 537] on span "Select" at bounding box center [323, 528] width 42 height 19
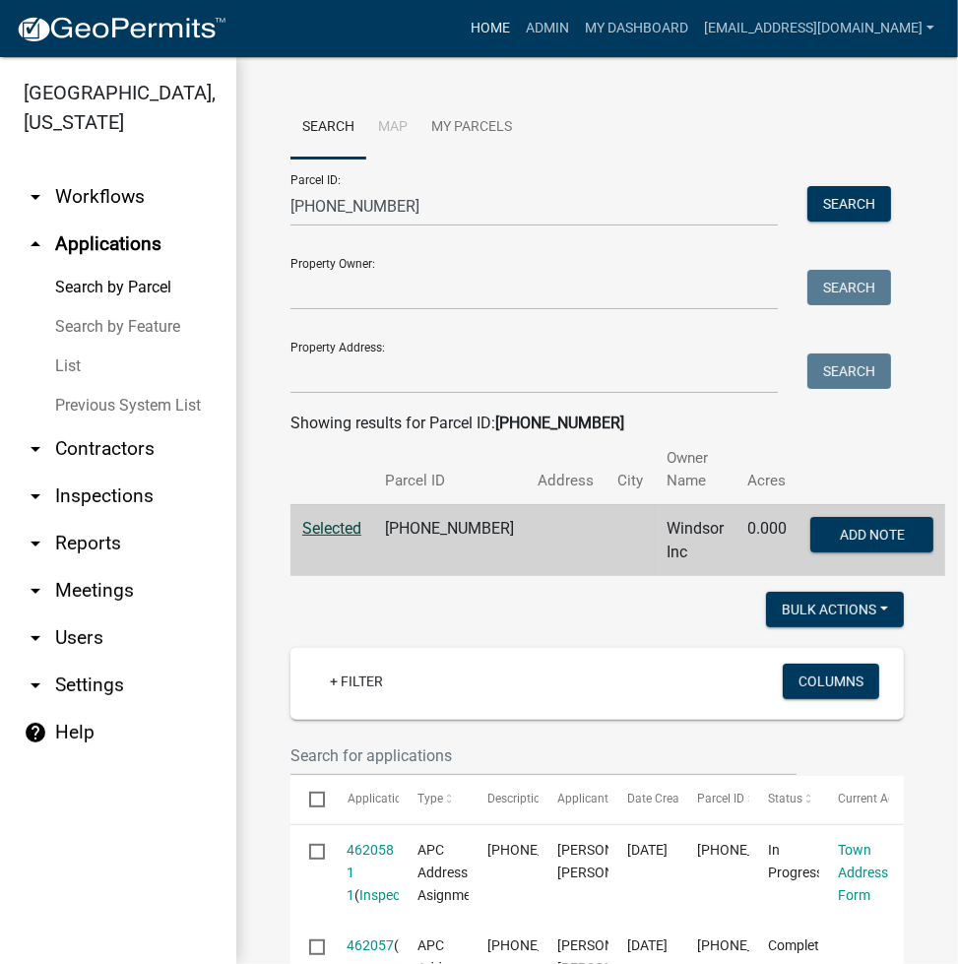
click at [518, 32] on link "Home" at bounding box center [490, 28] width 55 height 37
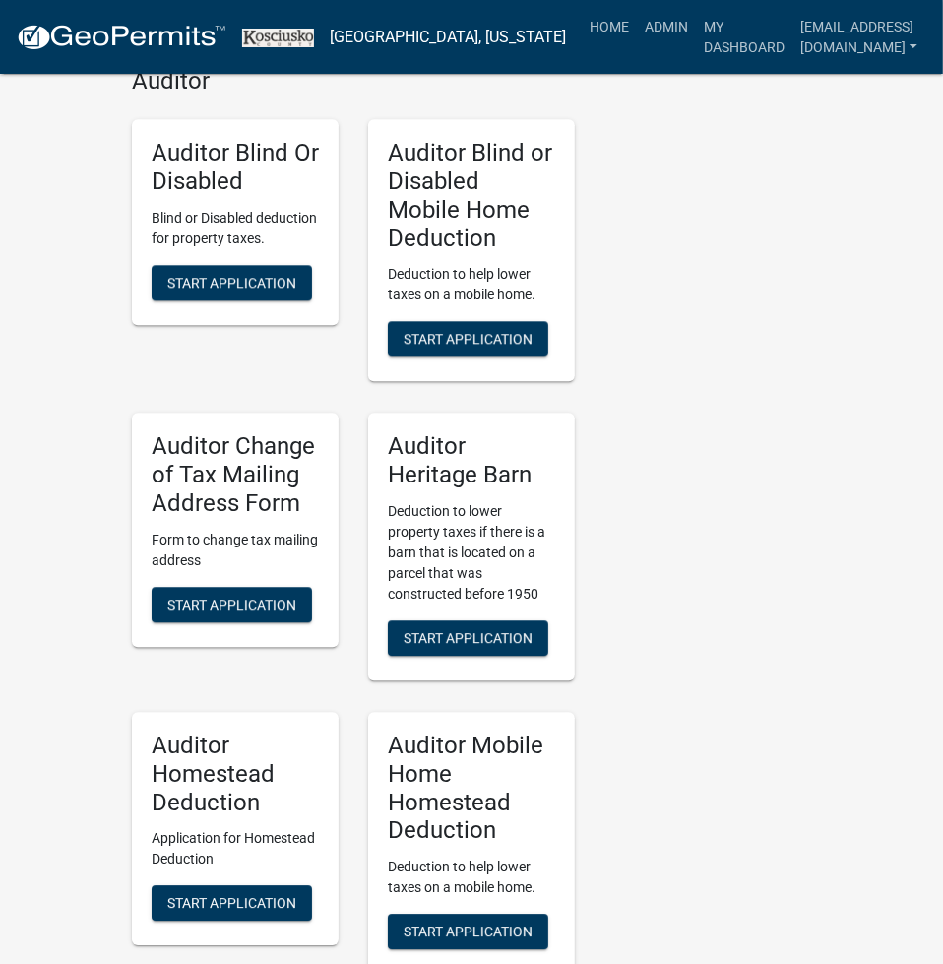
scroll to position [5716, 0]
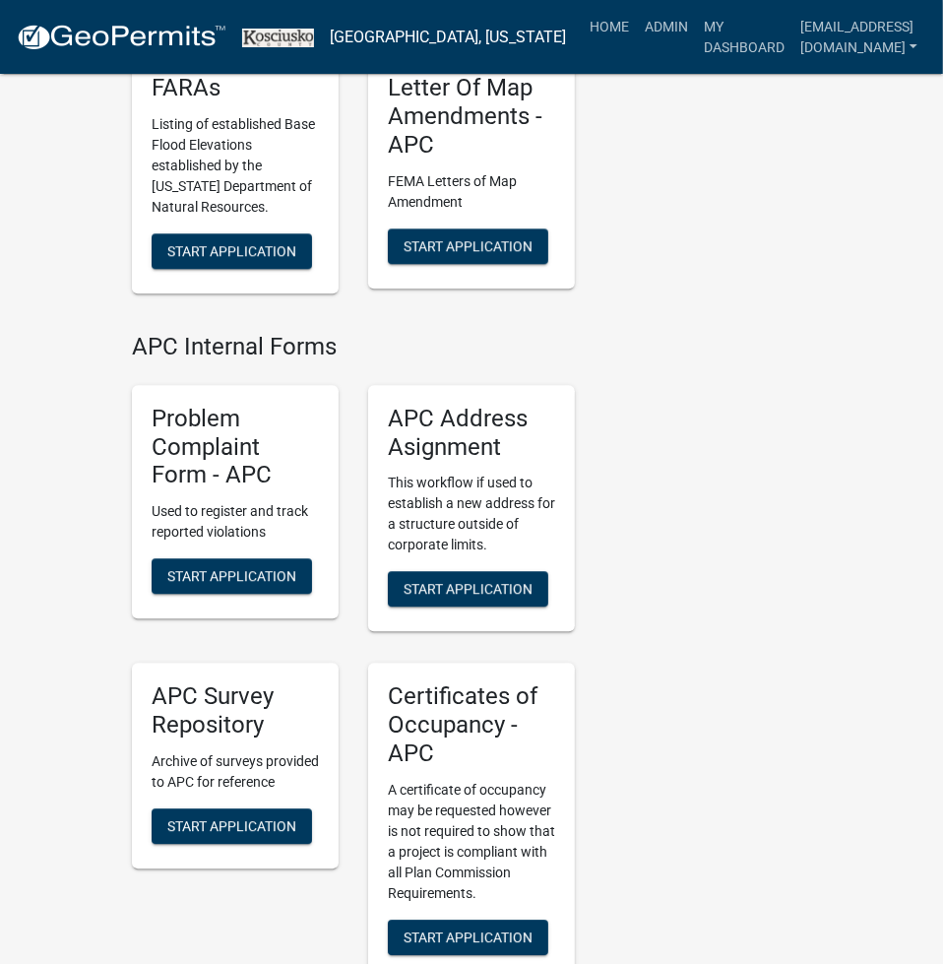
click at [449, 585] on div "APC Address Asignment This workflow if used to establish a new address for a st…" at bounding box center [471, 508] width 207 height 247
click at [455, 581] on span "Start Application" at bounding box center [468, 589] width 129 height 16
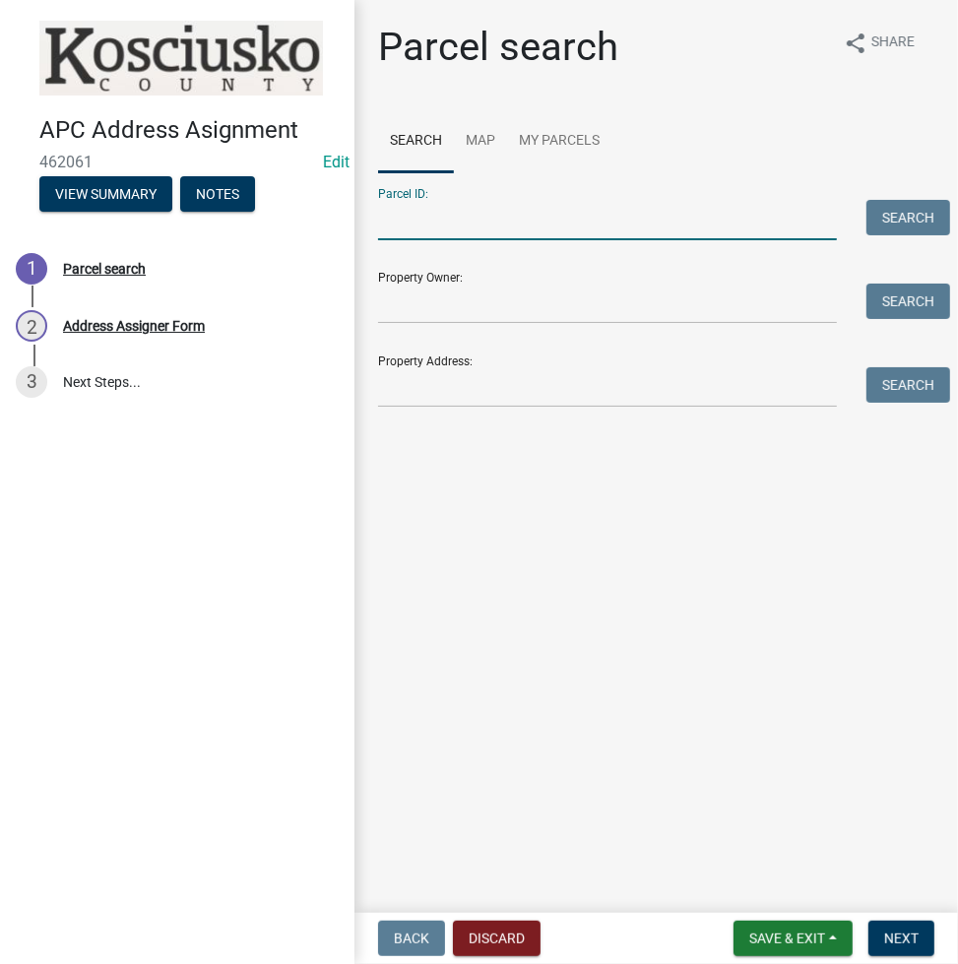
click at [451, 238] on input "Parcel ID:" at bounding box center [607, 220] width 459 height 40
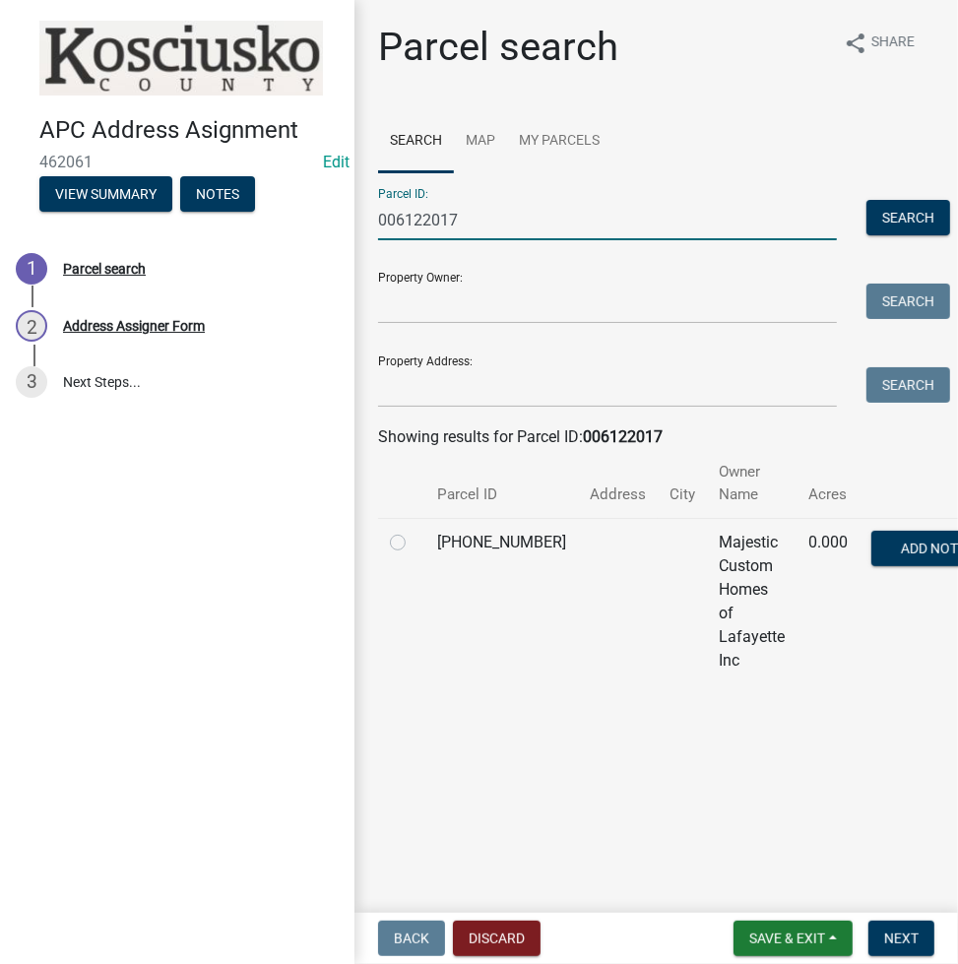
type input "006122017"
click at [414, 531] on label at bounding box center [414, 531] width 0 height 0
click at [414, 544] on input "radio" at bounding box center [420, 537] width 13 height 13
radio input "true"
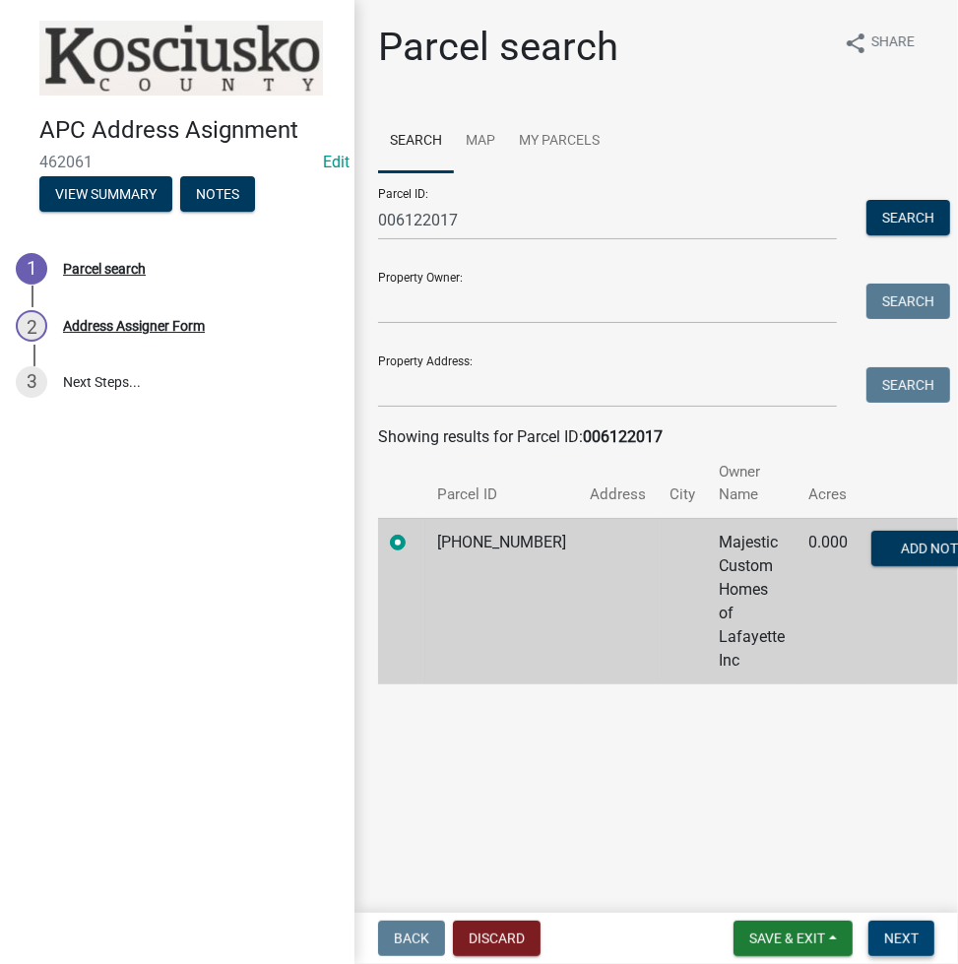
click at [919, 928] on button "Next" at bounding box center [901, 938] width 66 height 35
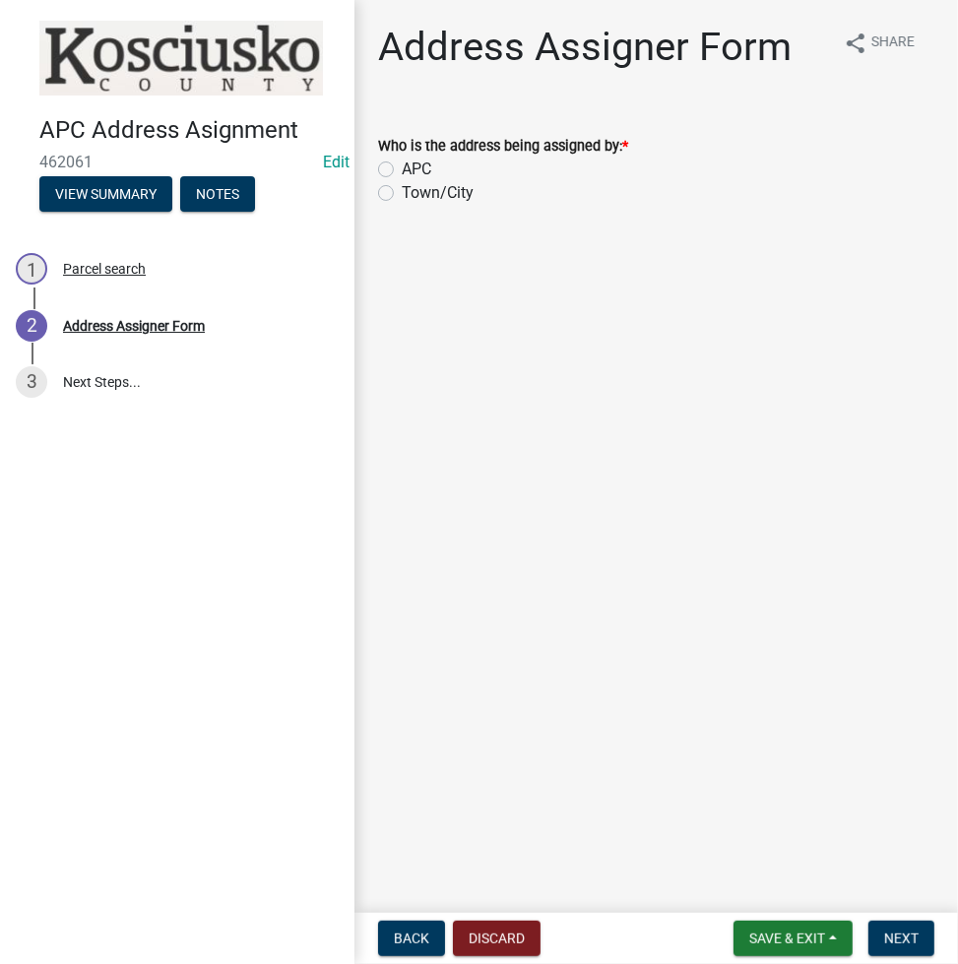
click at [402, 195] on label "Town/City" at bounding box center [438, 193] width 72 height 24
click at [402, 194] on input "Town/City" at bounding box center [408, 187] width 13 height 13
radio input "true"
click at [904, 937] on span "Next" at bounding box center [901, 938] width 34 height 16
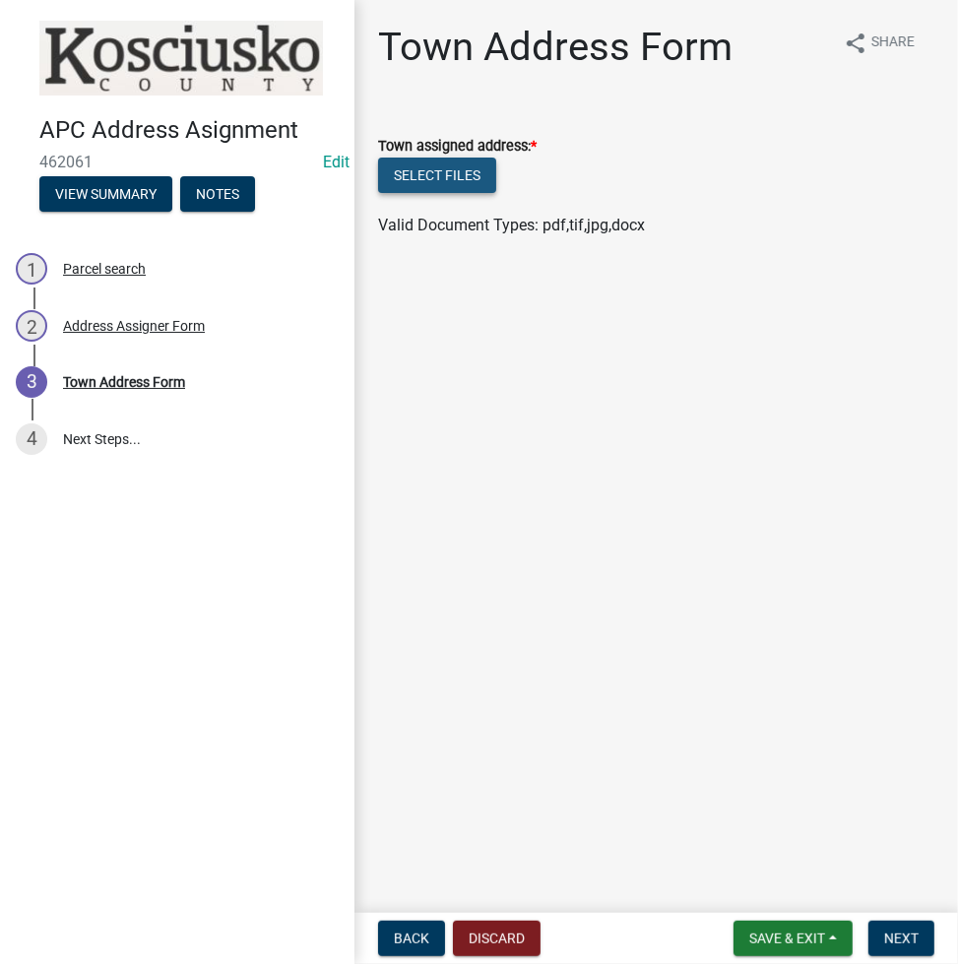
click at [432, 163] on button "Select files" at bounding box center [437, 175] width 118 height 35
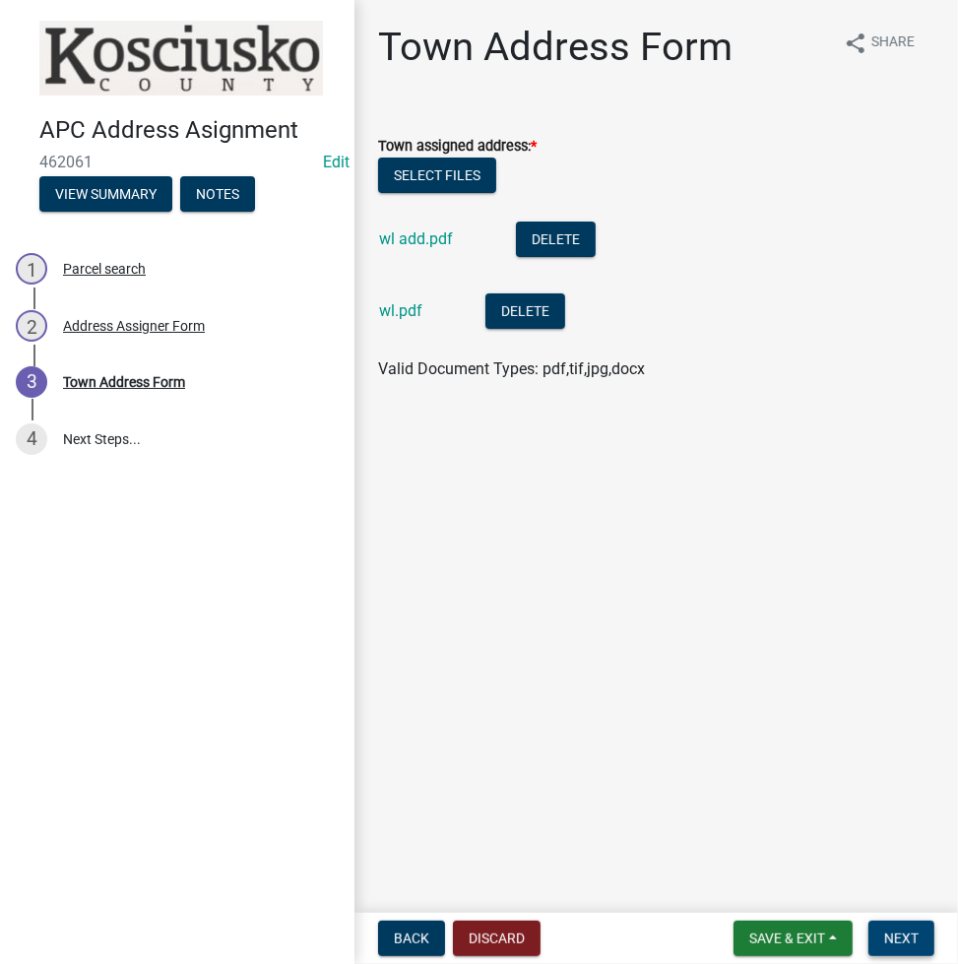
click at [894, 939] on span "Next" at bounding box center [901, 938] width 34 height 16
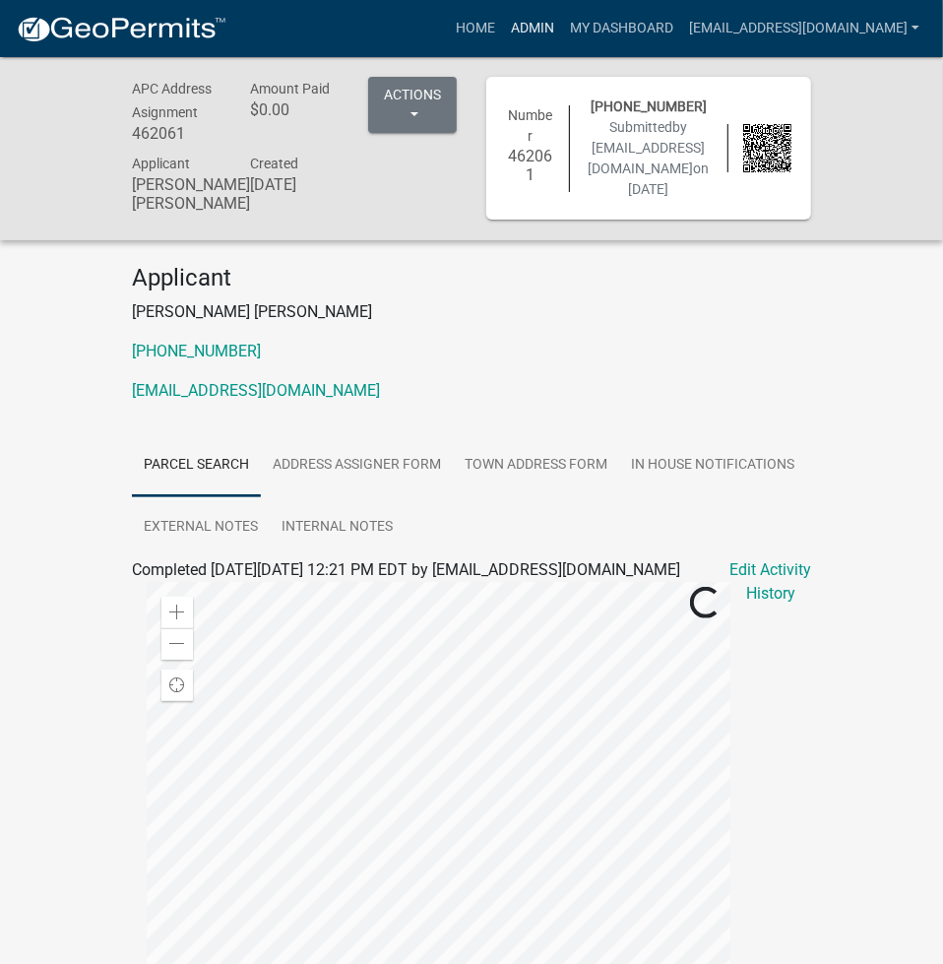
click at [562, 28] on link "Admin" at bounding box center [532, 28] width 59 height 37
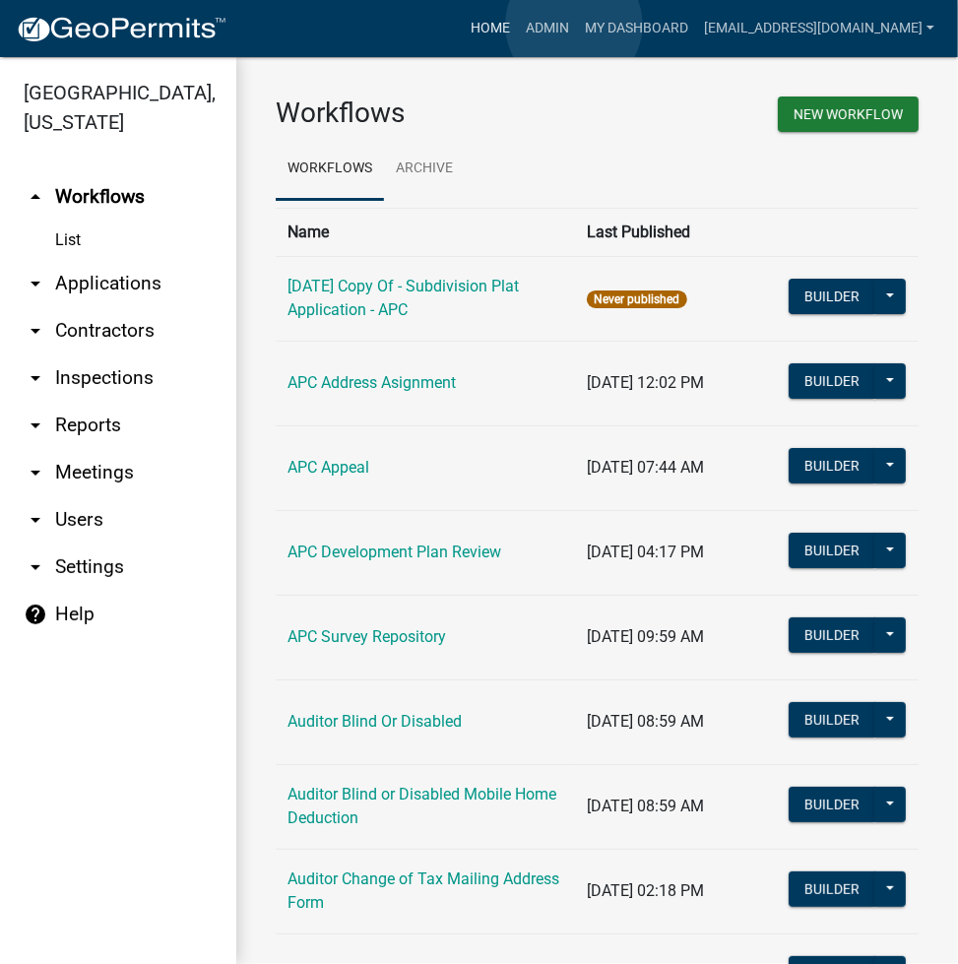
click at [518, 25] on link "Home" at bounding box center [490, 28] width 55 height 37
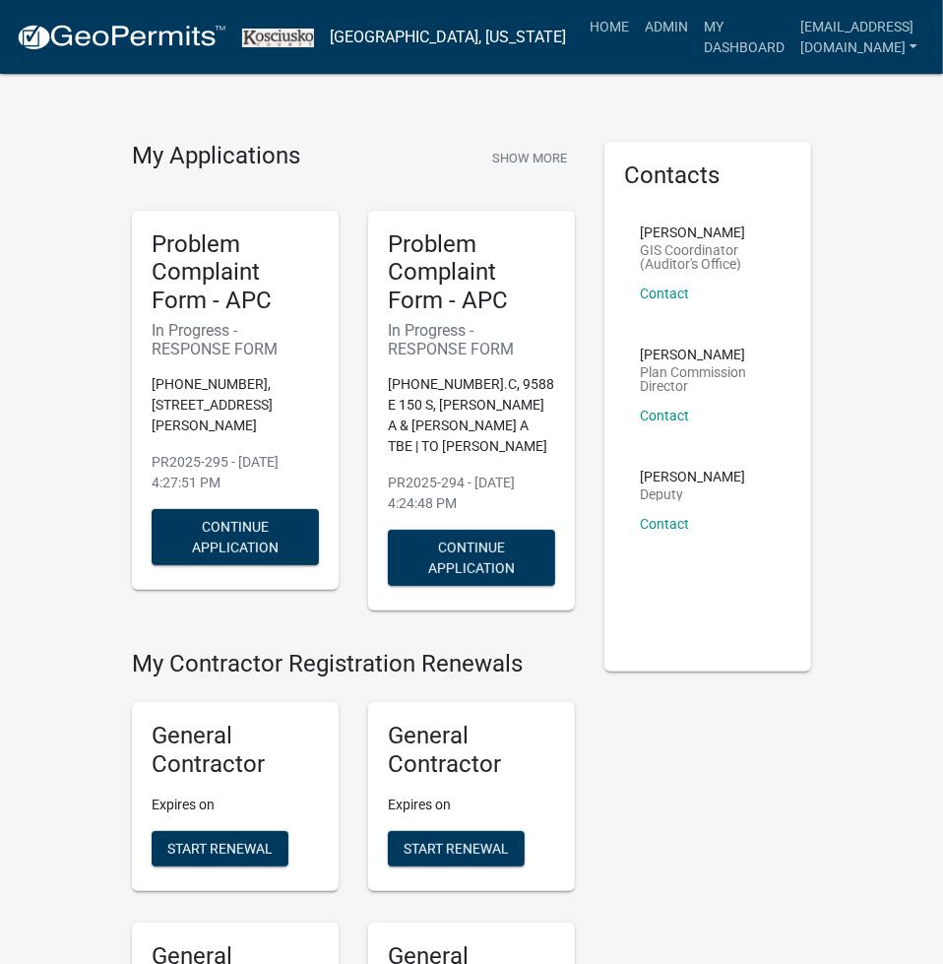
scroll to position [5716, 0]
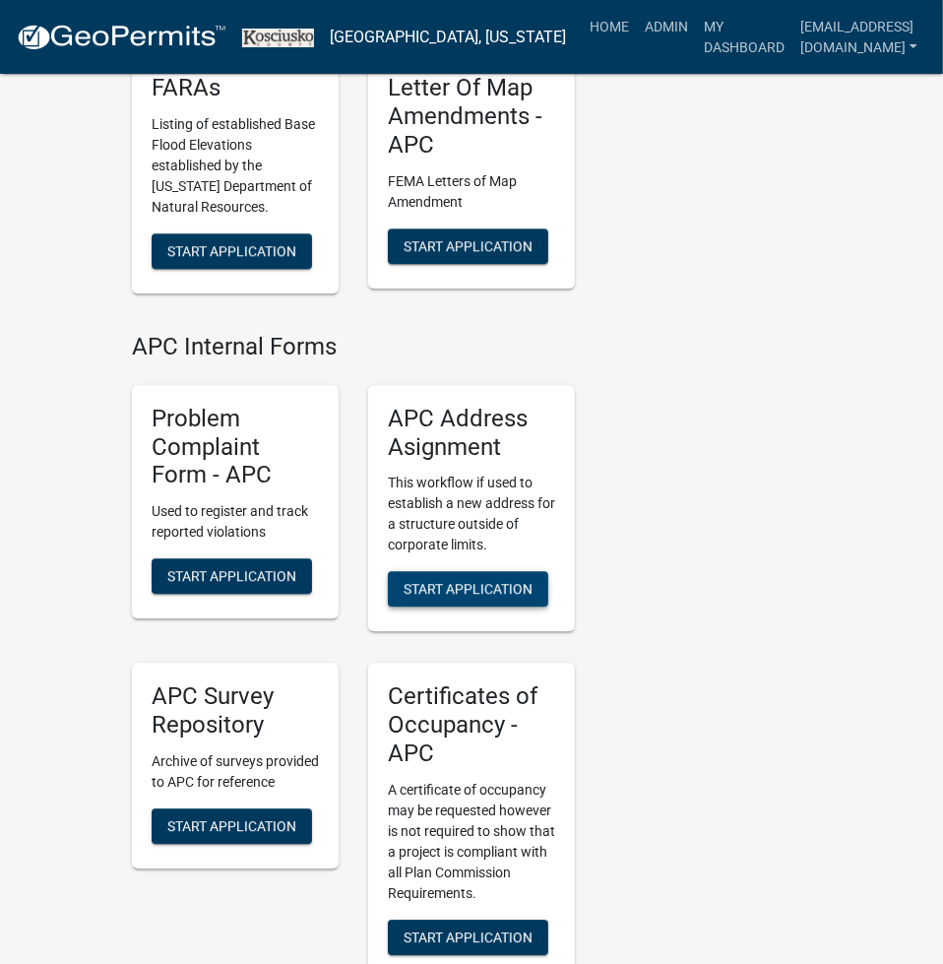
click at [461, 581] on span "Start Application" at bounding box center [468, 589] width 129 height 16
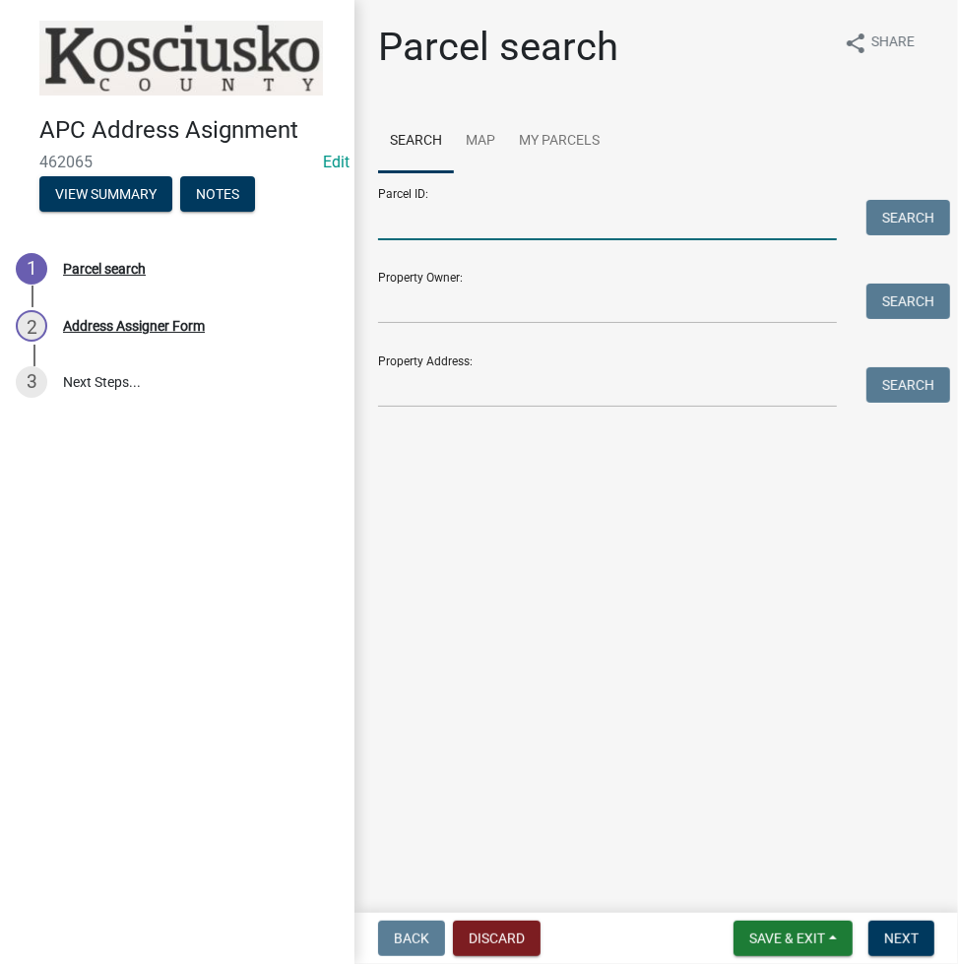
click at [475, 235] on input "Parcel ID:" at bounding box center [607, 220] width 459 height 40
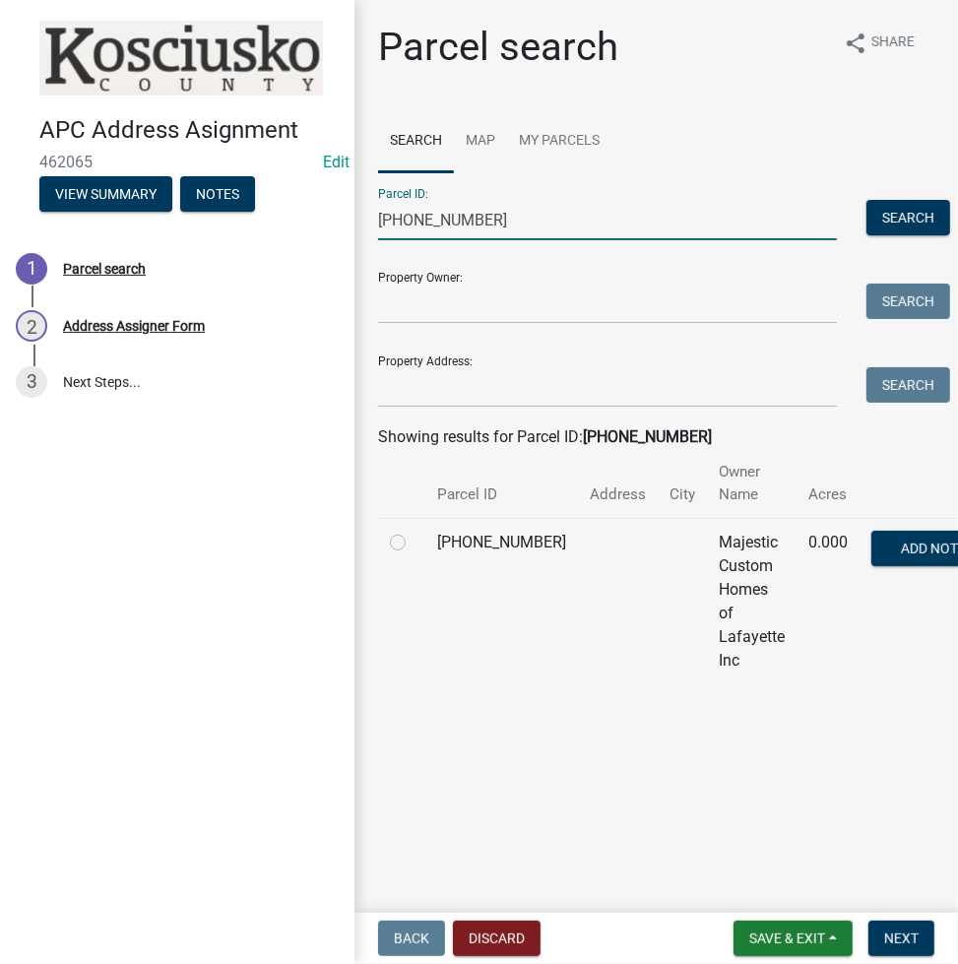
type input "[PHONE_NUMBER]"
click at [414, 531] on label at bounding box center [414, 531] width 0 height 0
click at [414, 543] on input "radio" at bounding box center [420, 537] width 13 height 13
radio input "true"
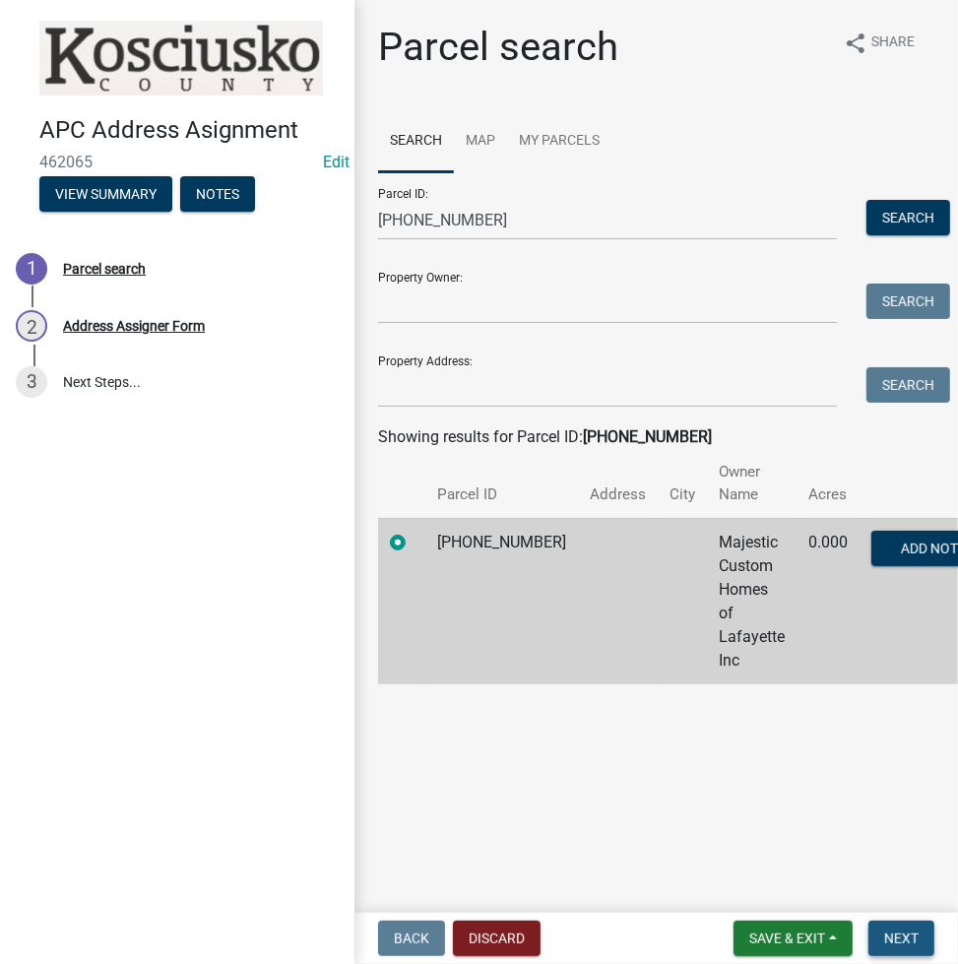
click at [911, 927] on button "Next" at bounding box center [901, 938] width 66 height 35
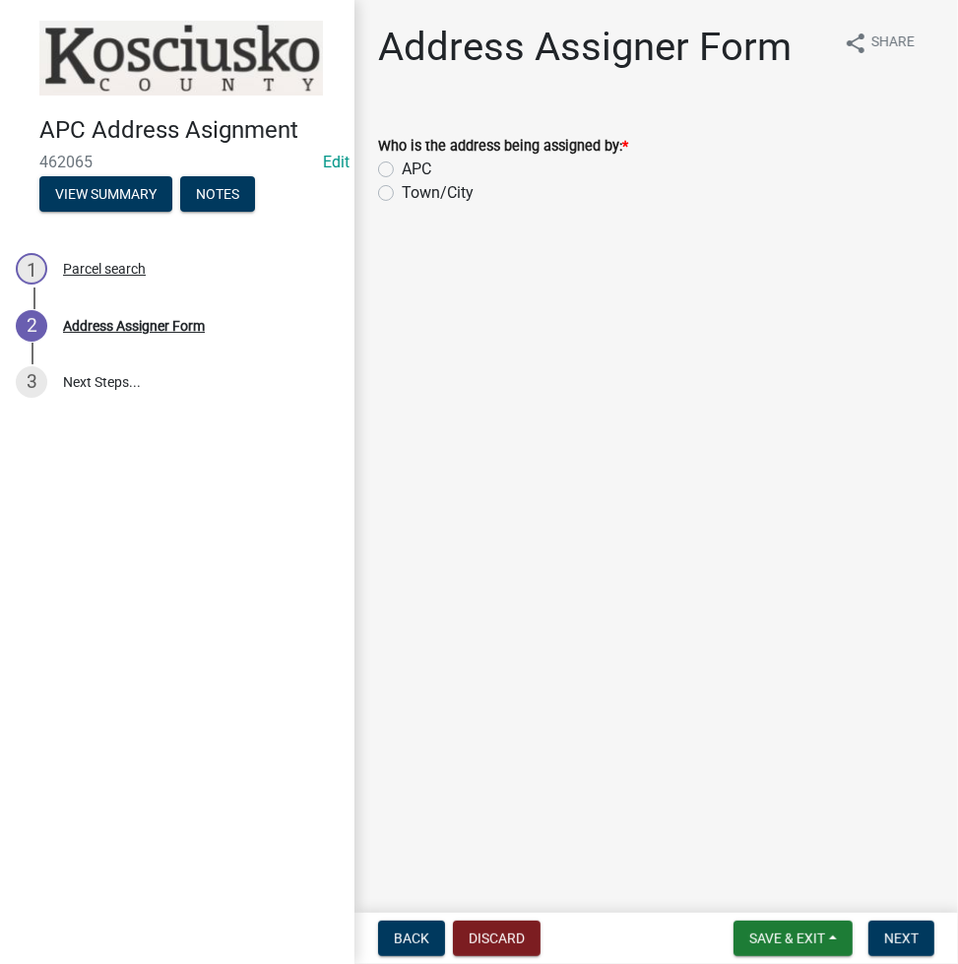
click at [402, 194] on label "Town/City" at bounding box center [438, 193] width 72 height 24
click at [402, 194] on input "Town/City" at bounding box center [408, 187] width 13 height 13
radio input "true"
click at [908, 930] on span "Next" at bounding box center [901, 938] width 34 height 16
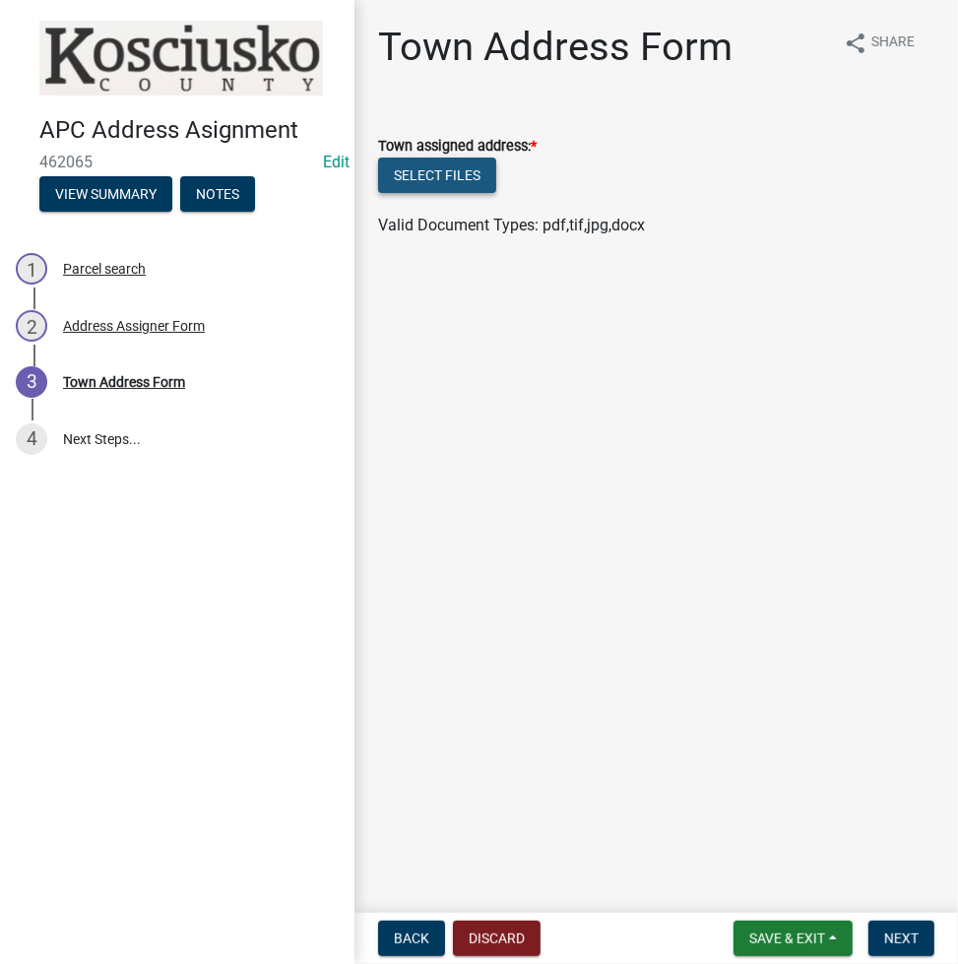
click at [458, 158] on button "Select files" at bounding box center [437, 175] width 118 height 35
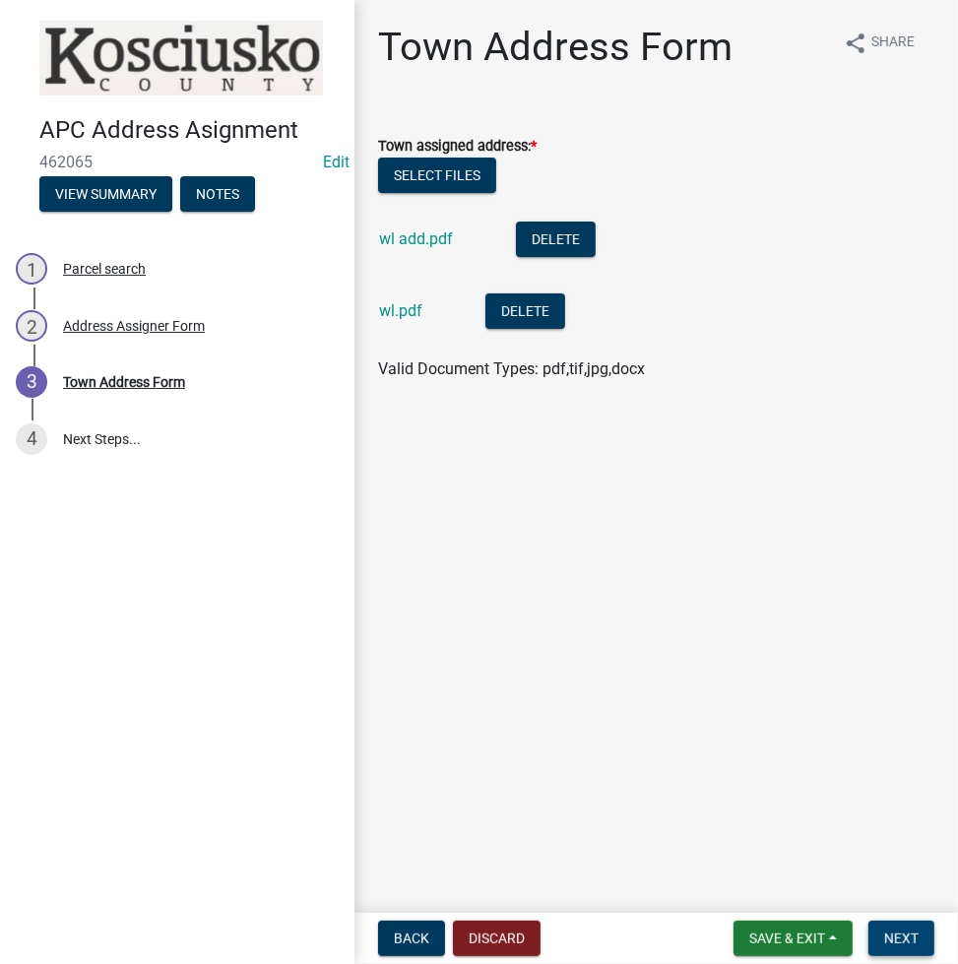
click at [921, 935] on button "Next" at bounding box center [901, 938] width 66 height 35
